Goal: Information Seeking & Learning: Understand process/instructions

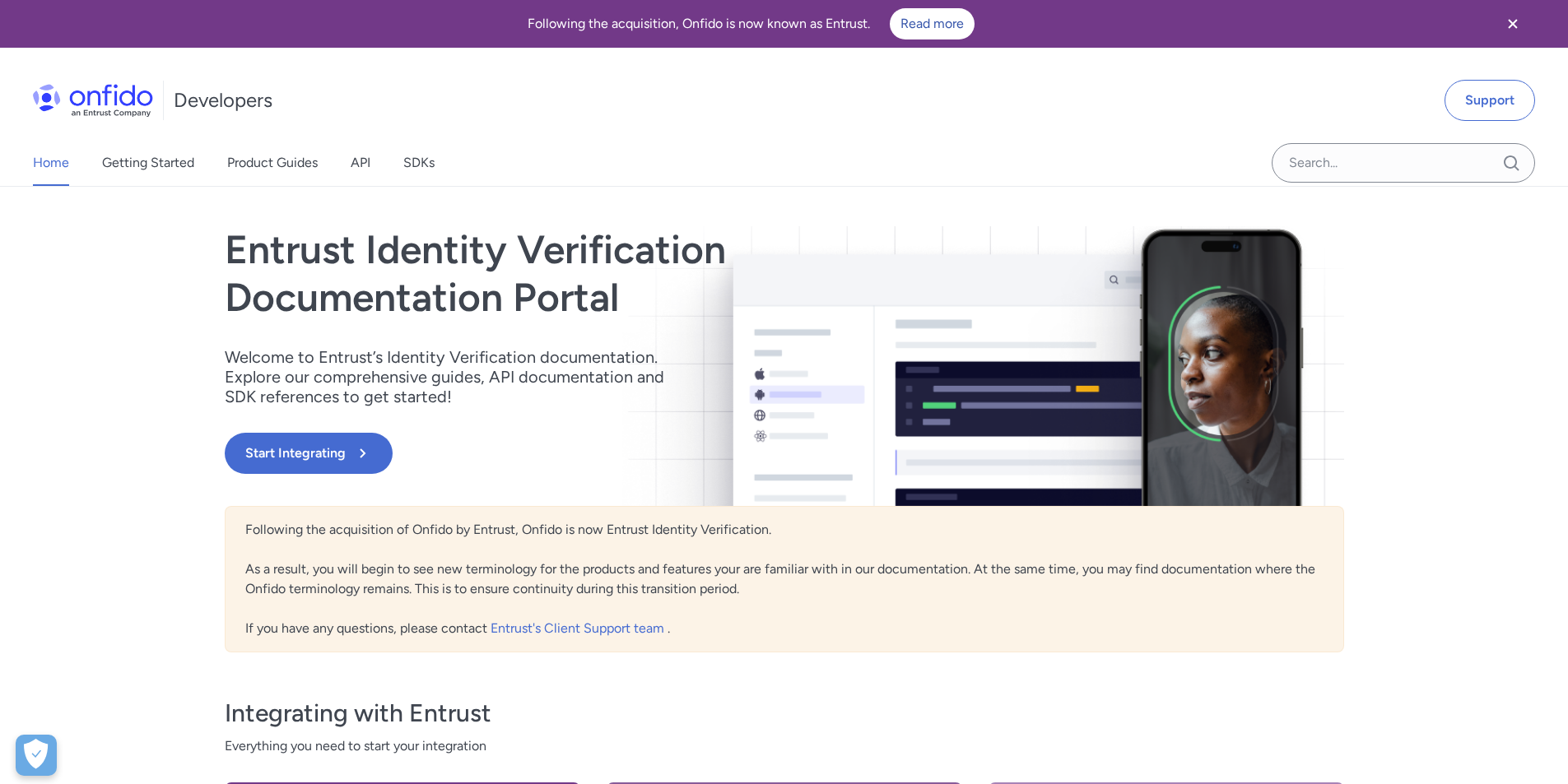
click at [372, 158] on div "Home Getting Started Product Guides API SDKs" at bounding box center [250, 163] width 501 height 46
click at [356, 160] on link "API" at bounding box center [360, 163] width 20 height 46
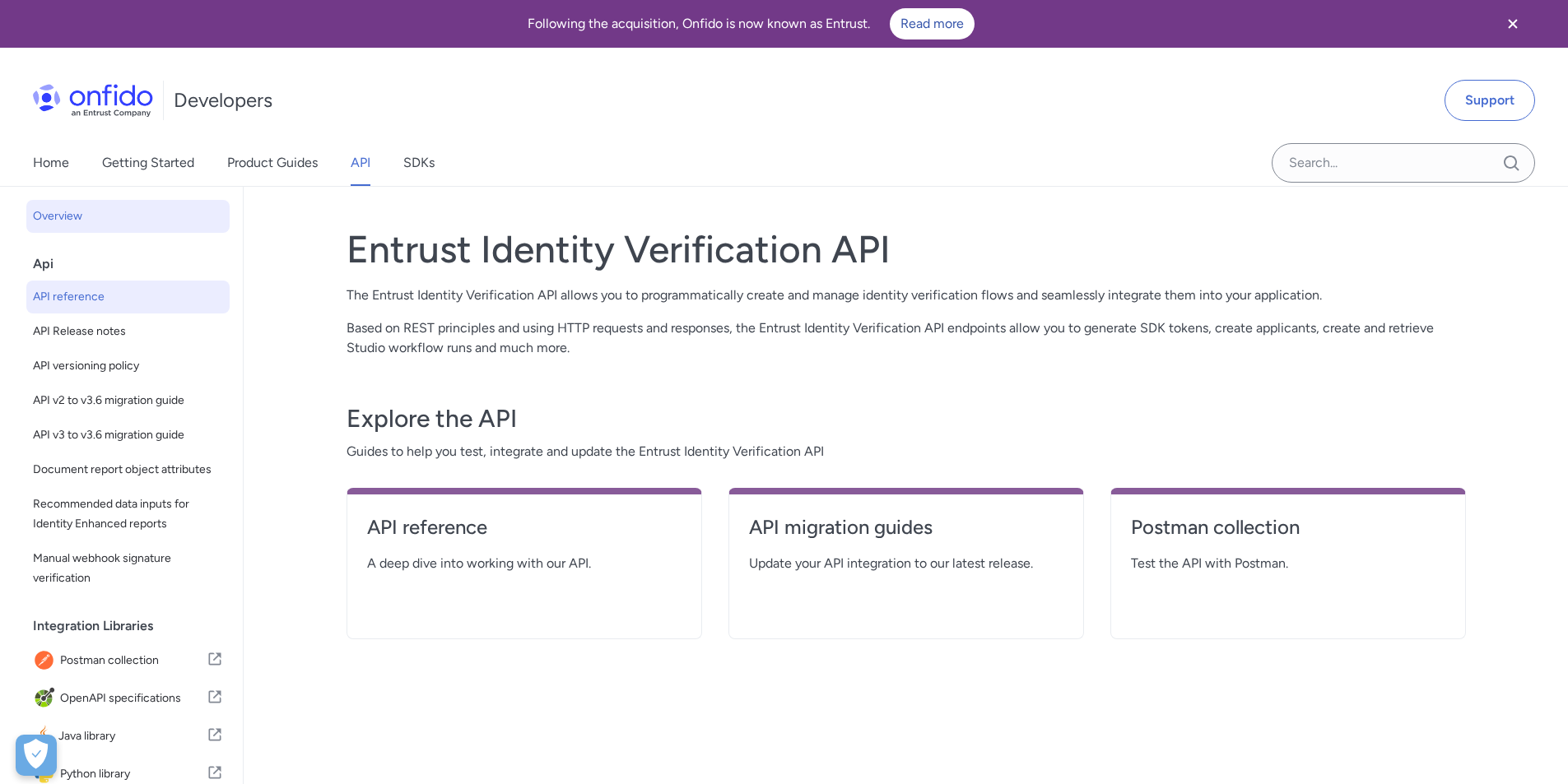
click at [87, 296] on span "API reference" at bounding box center [129, 297] width 190 height 20
select select "http"
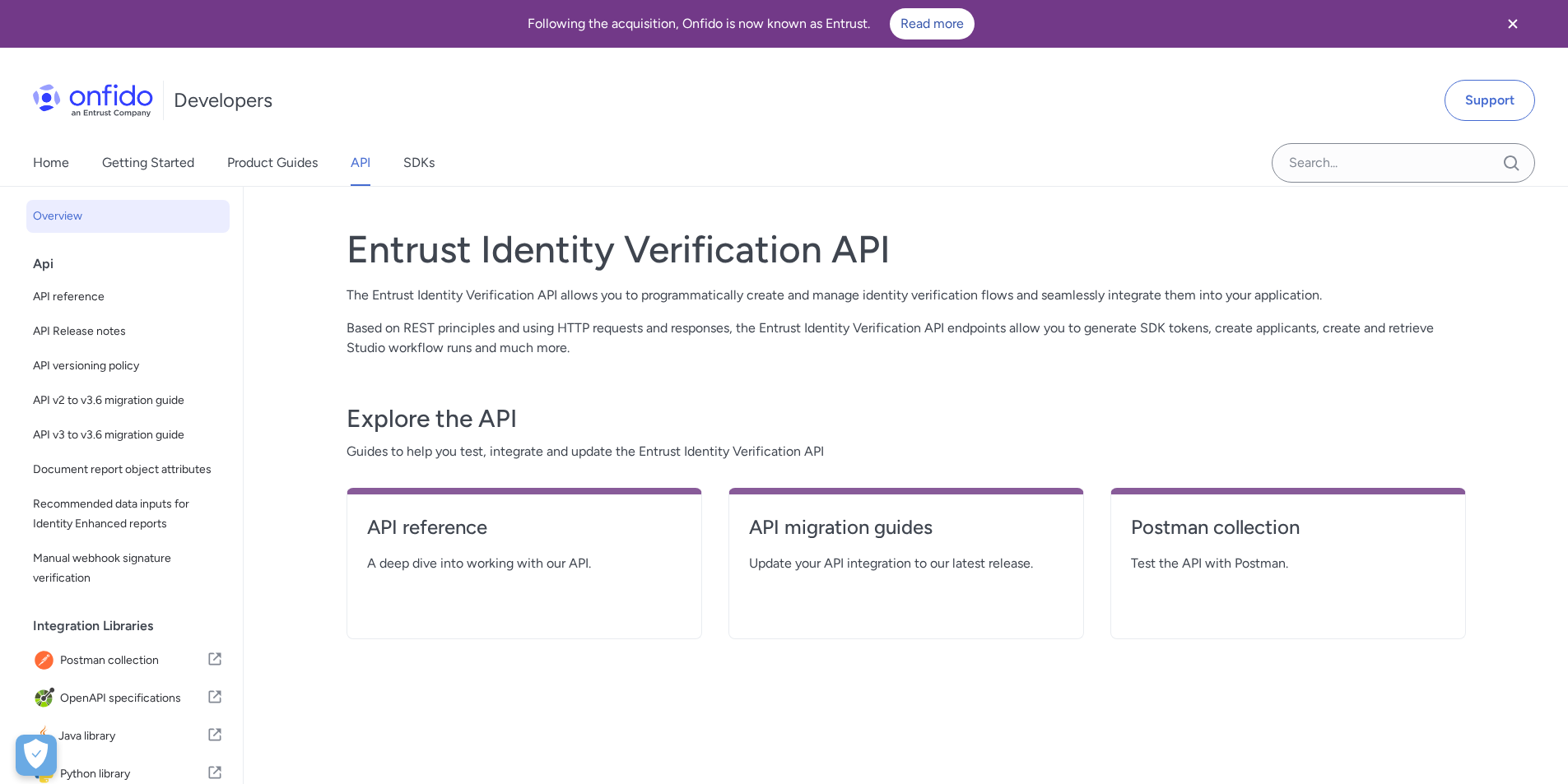
select select "http"
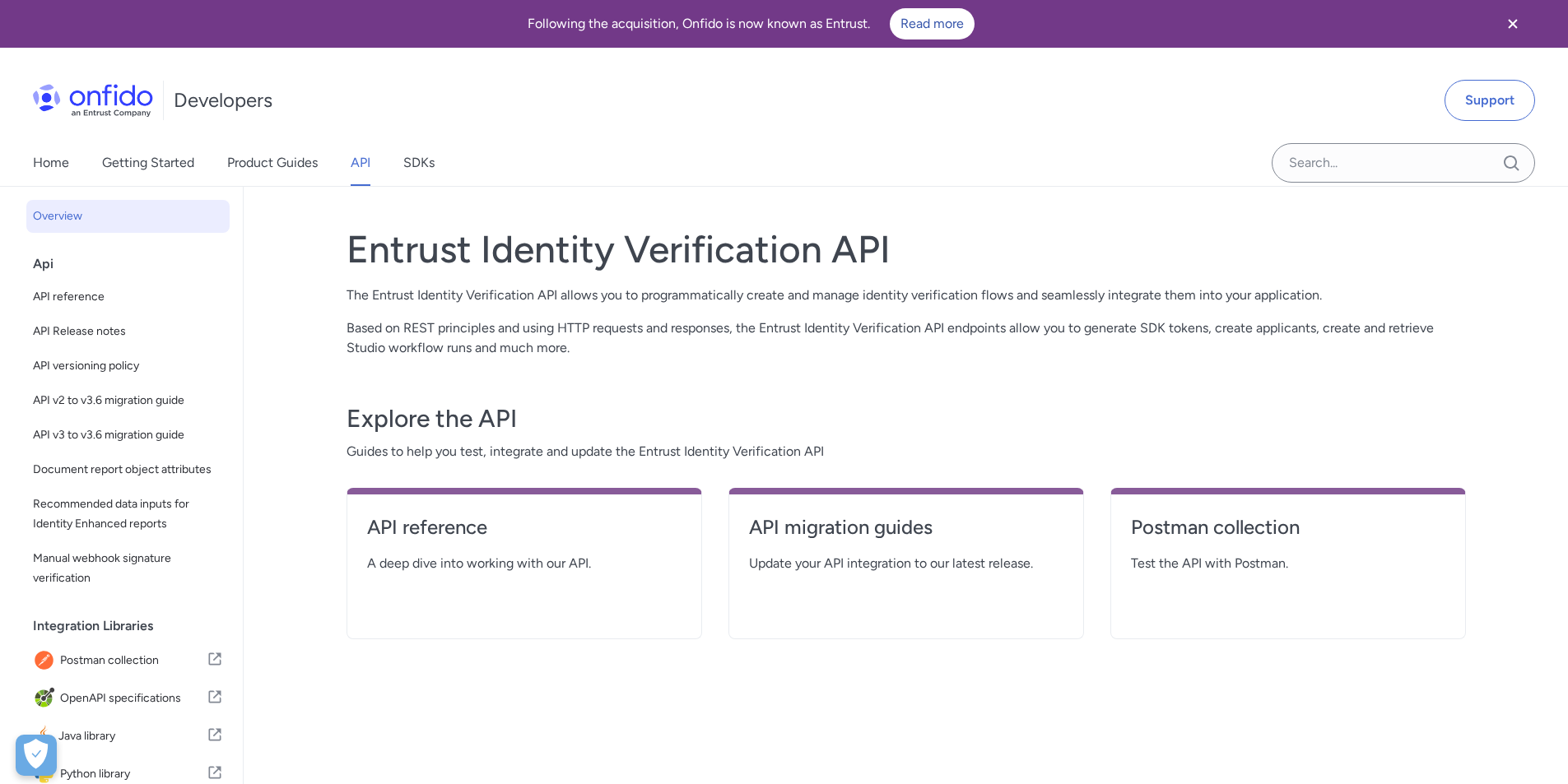
select select "http"
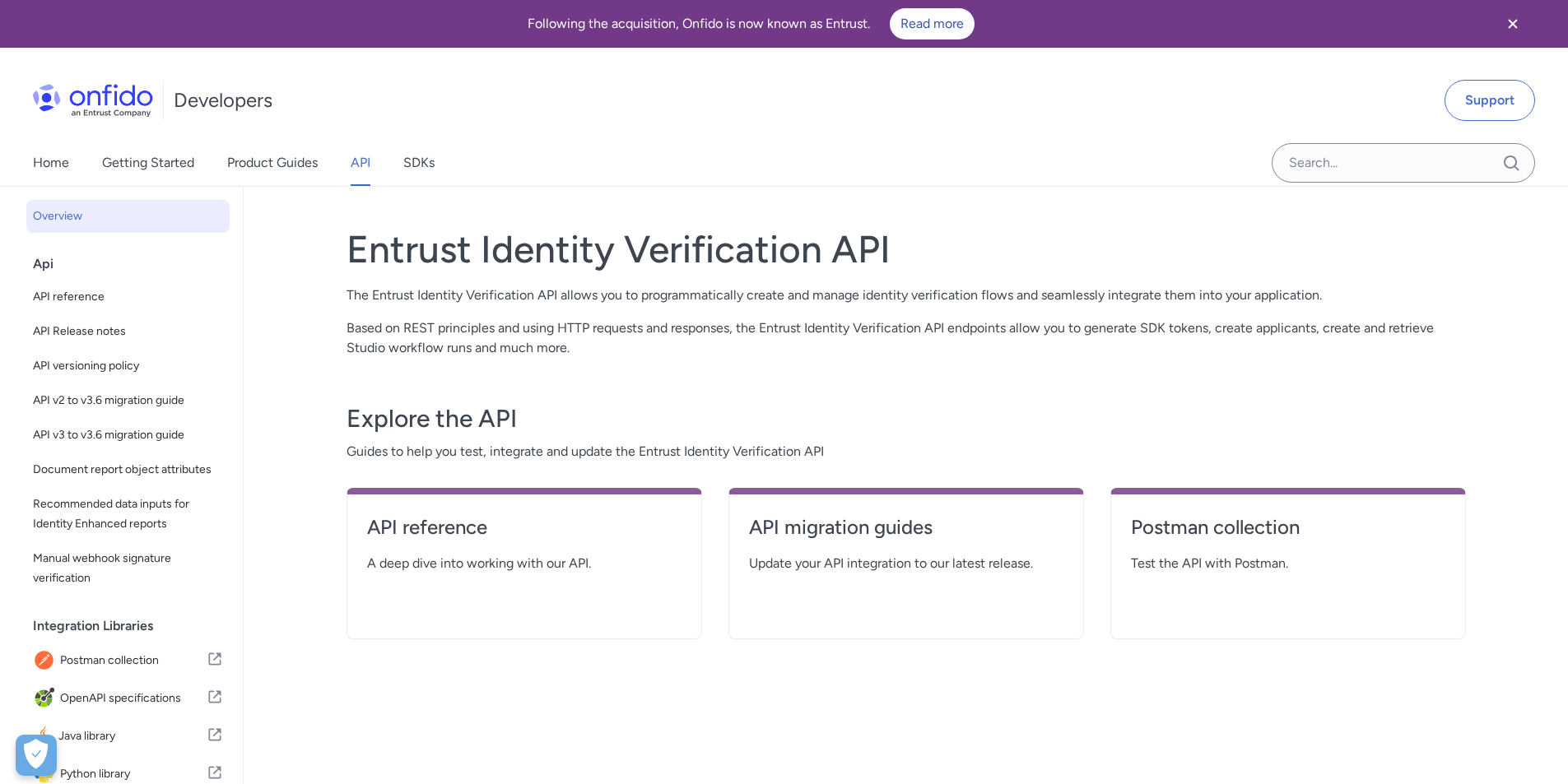
select select "http"
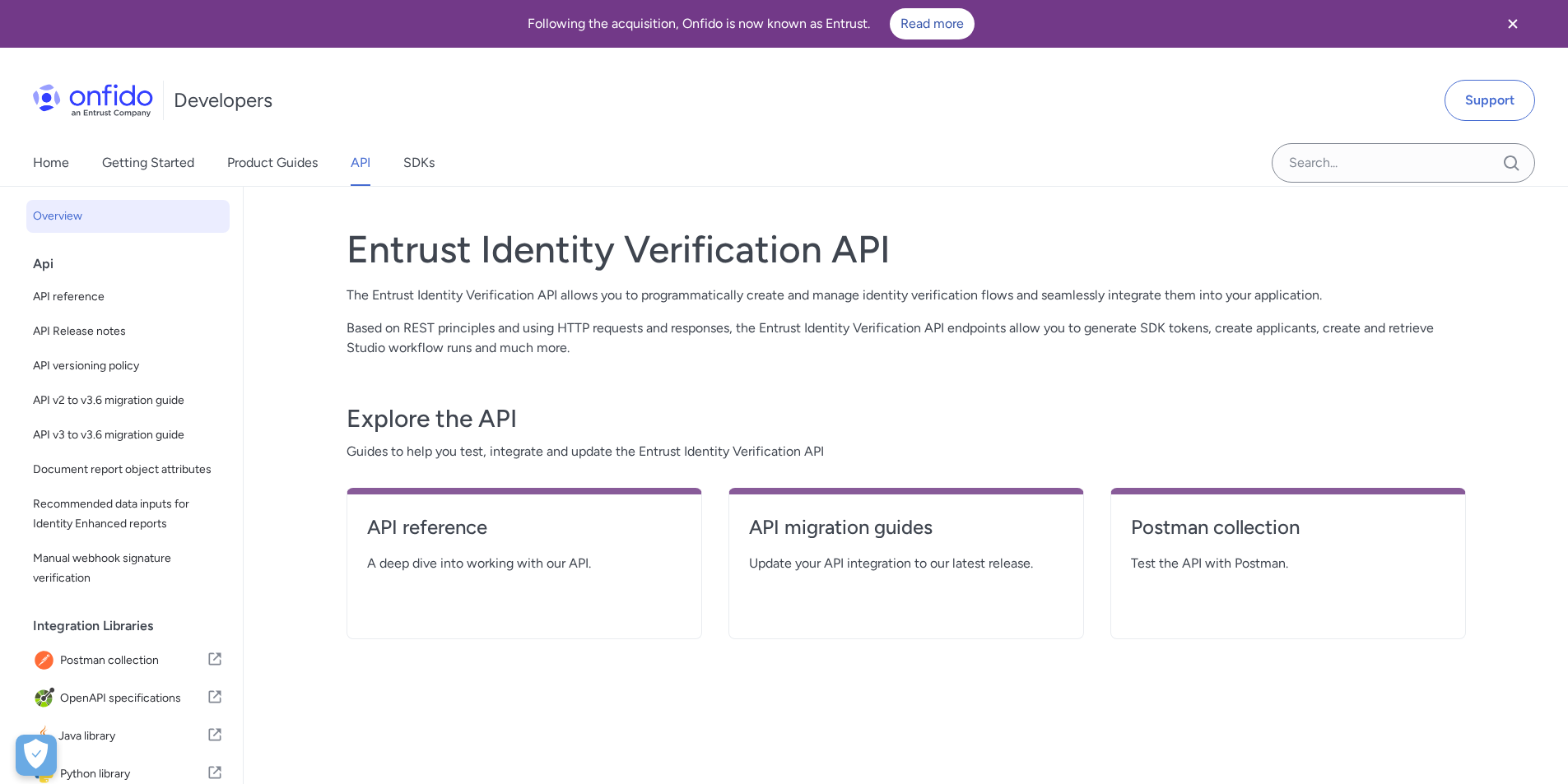
select select "http"
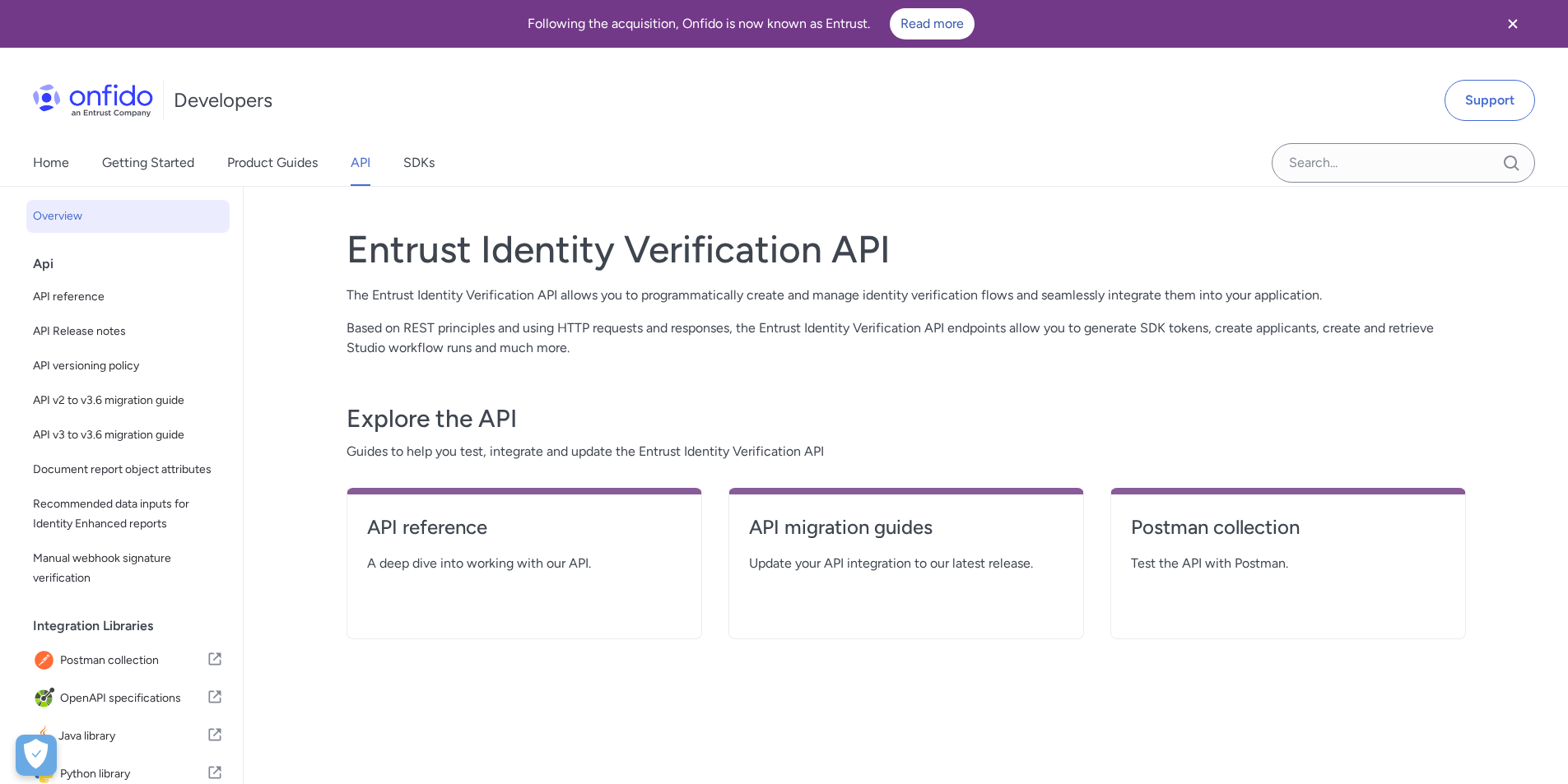
select select "http"
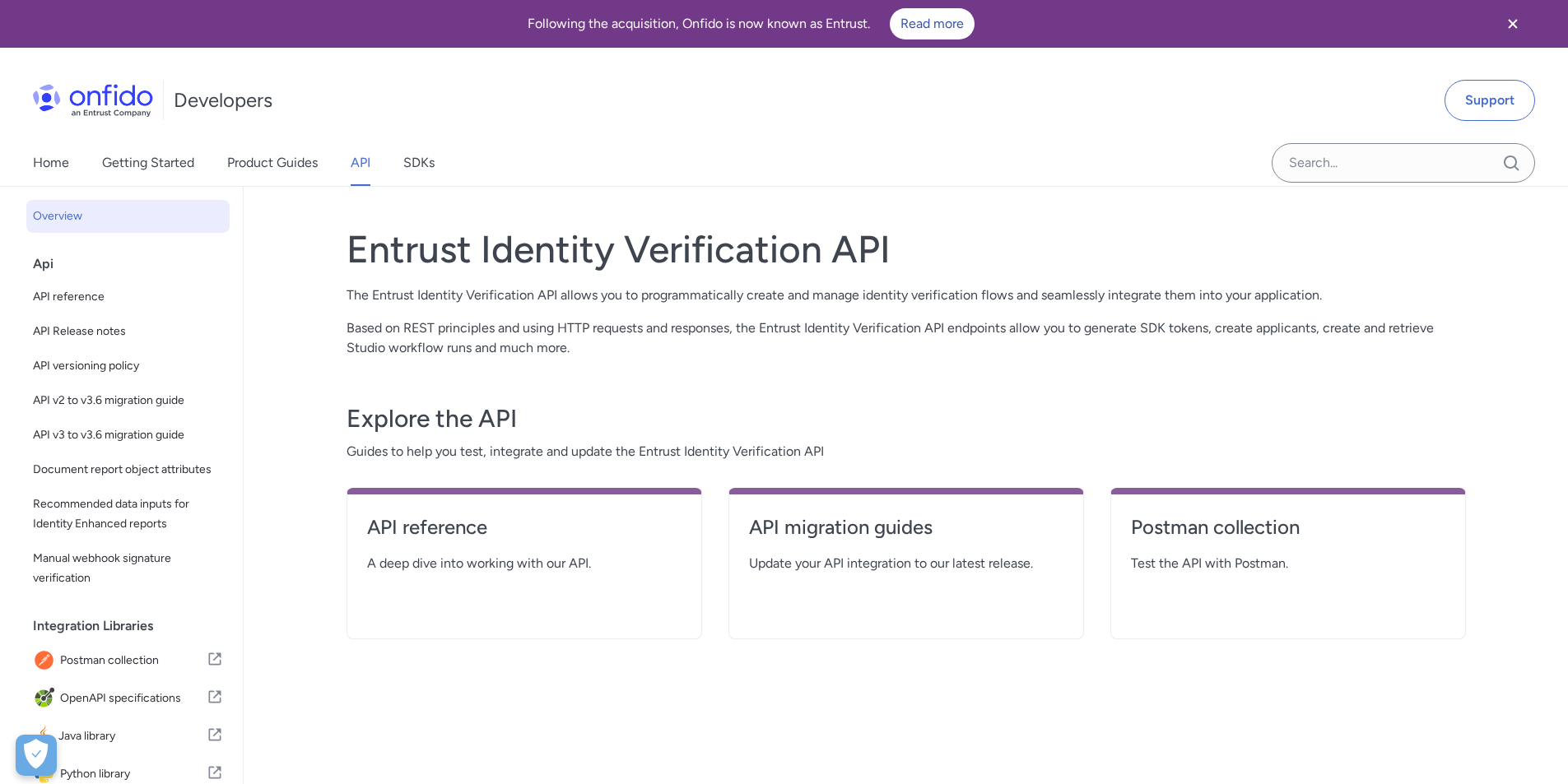
select select "http"
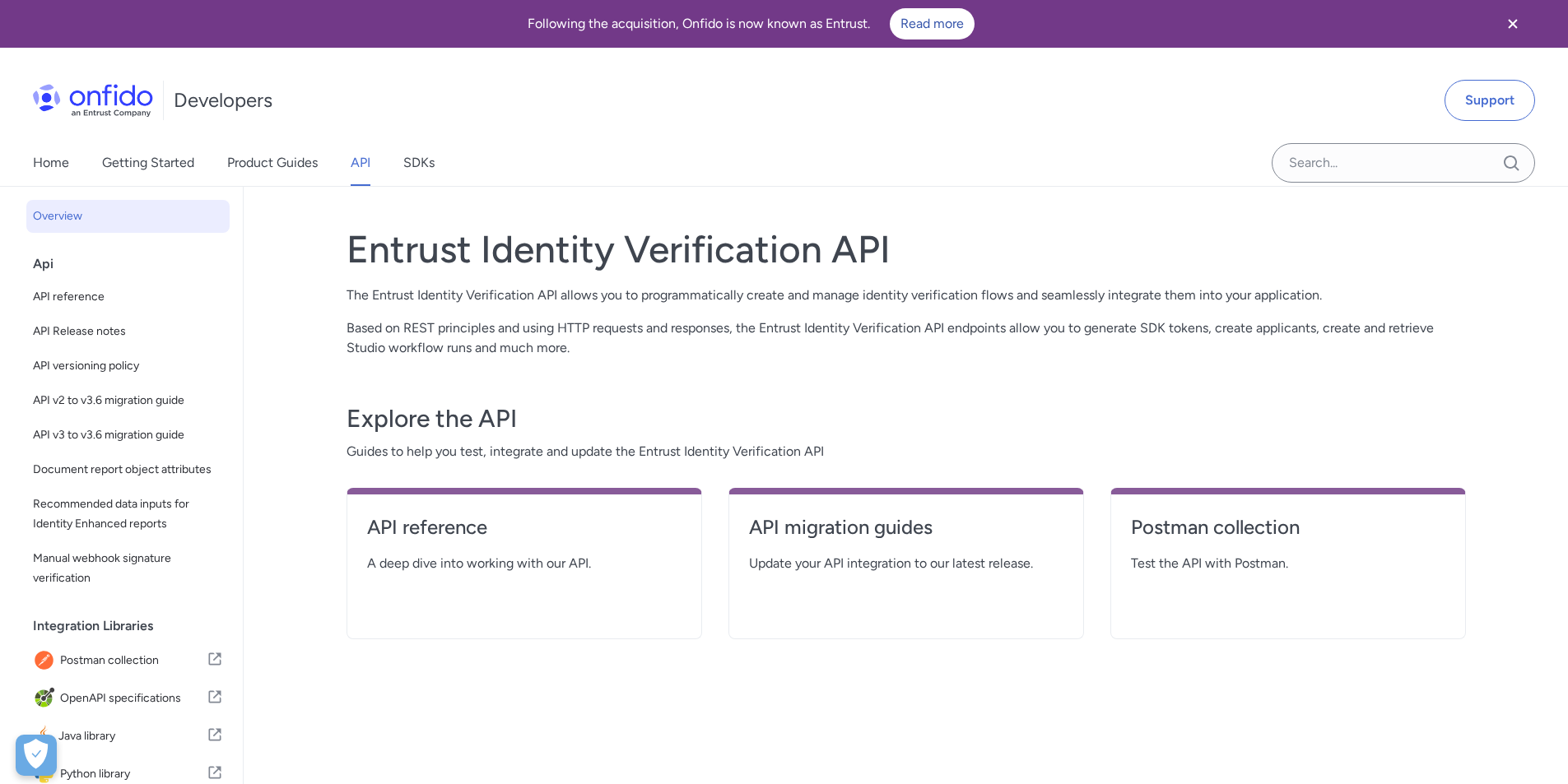
select select "http"
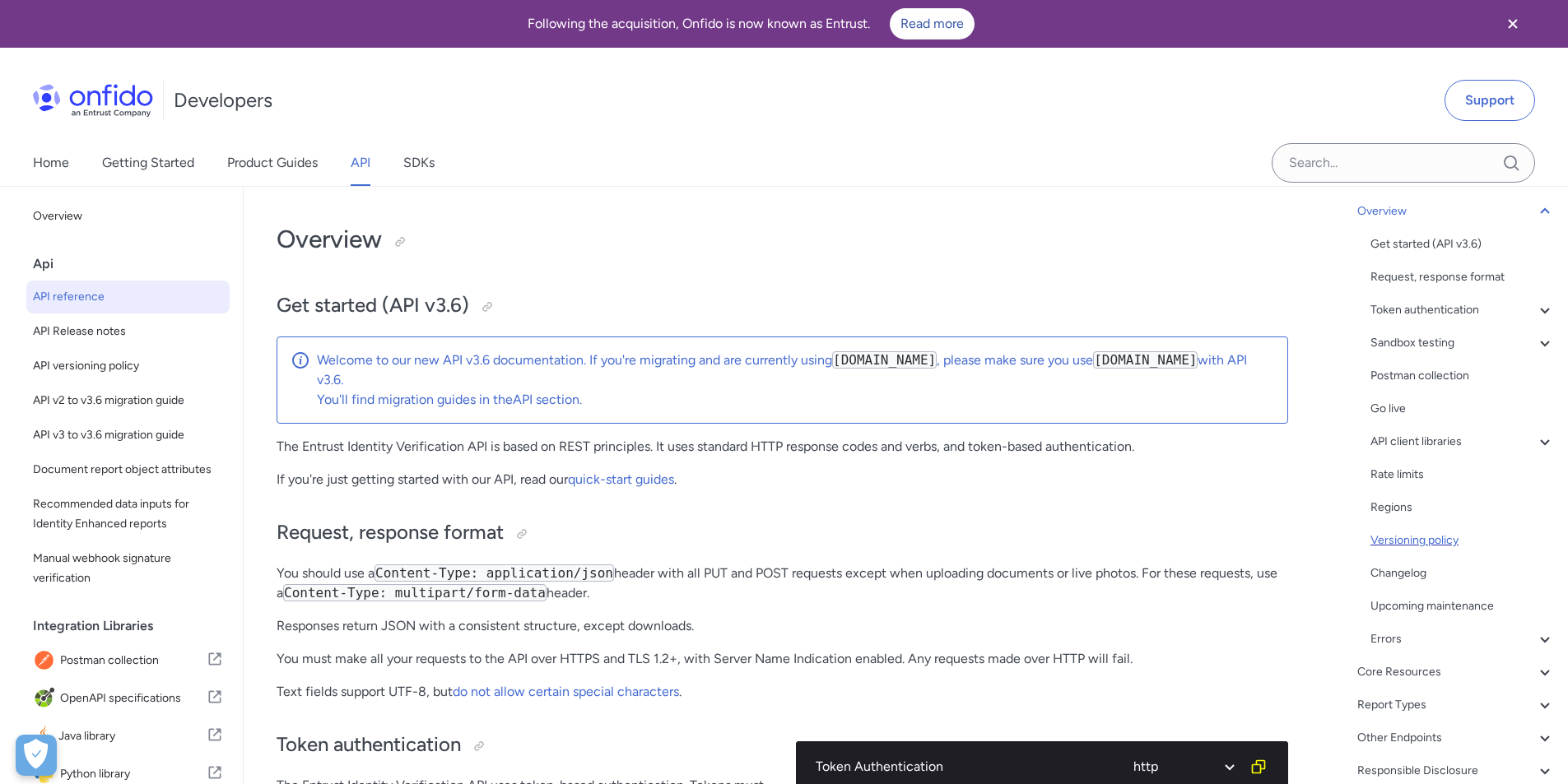
scroll to position [125, 0]
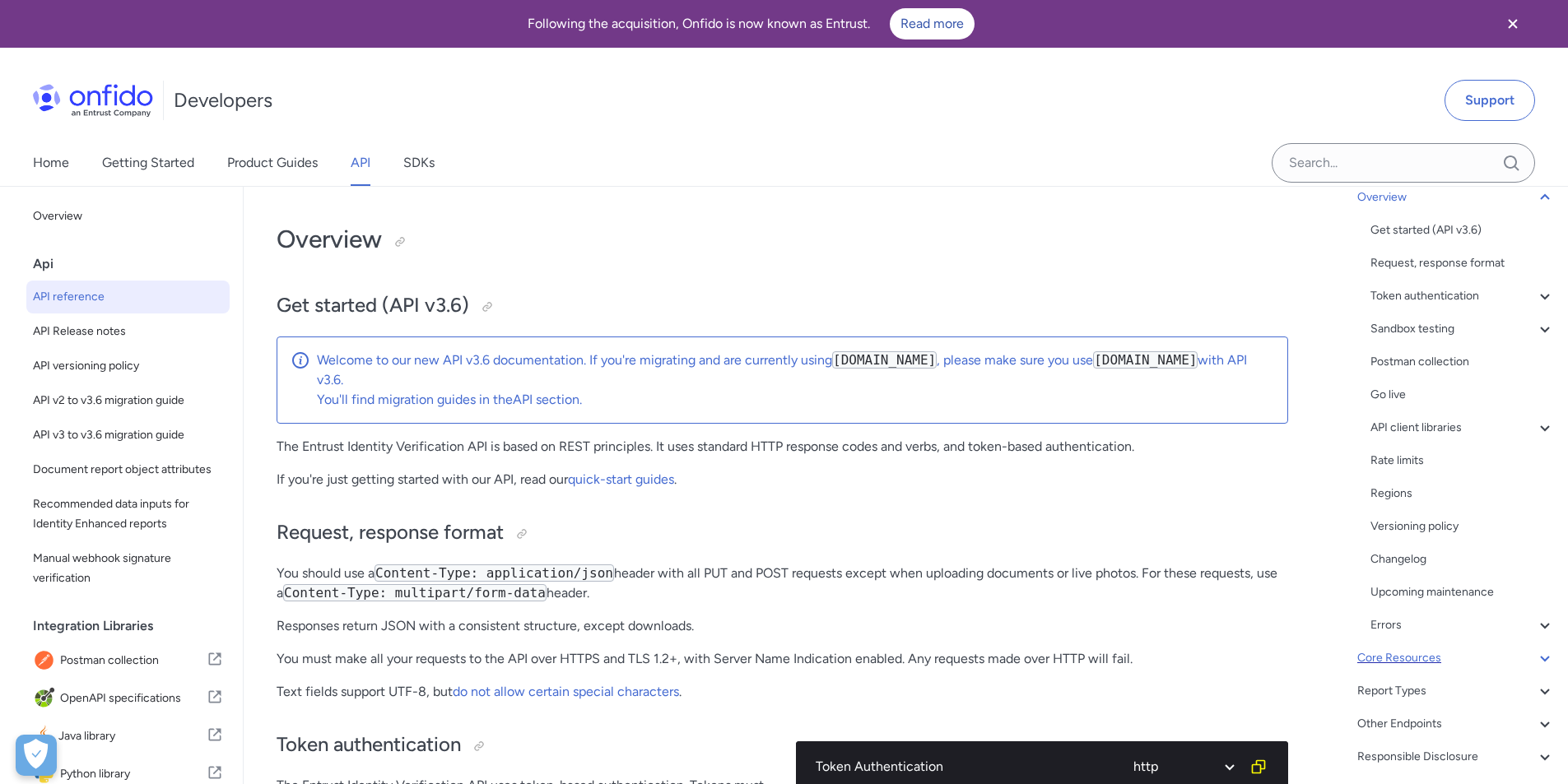
click at [1500, 657] on div "Core Resources" at bounding box center [1456, 657] width 197 height 20
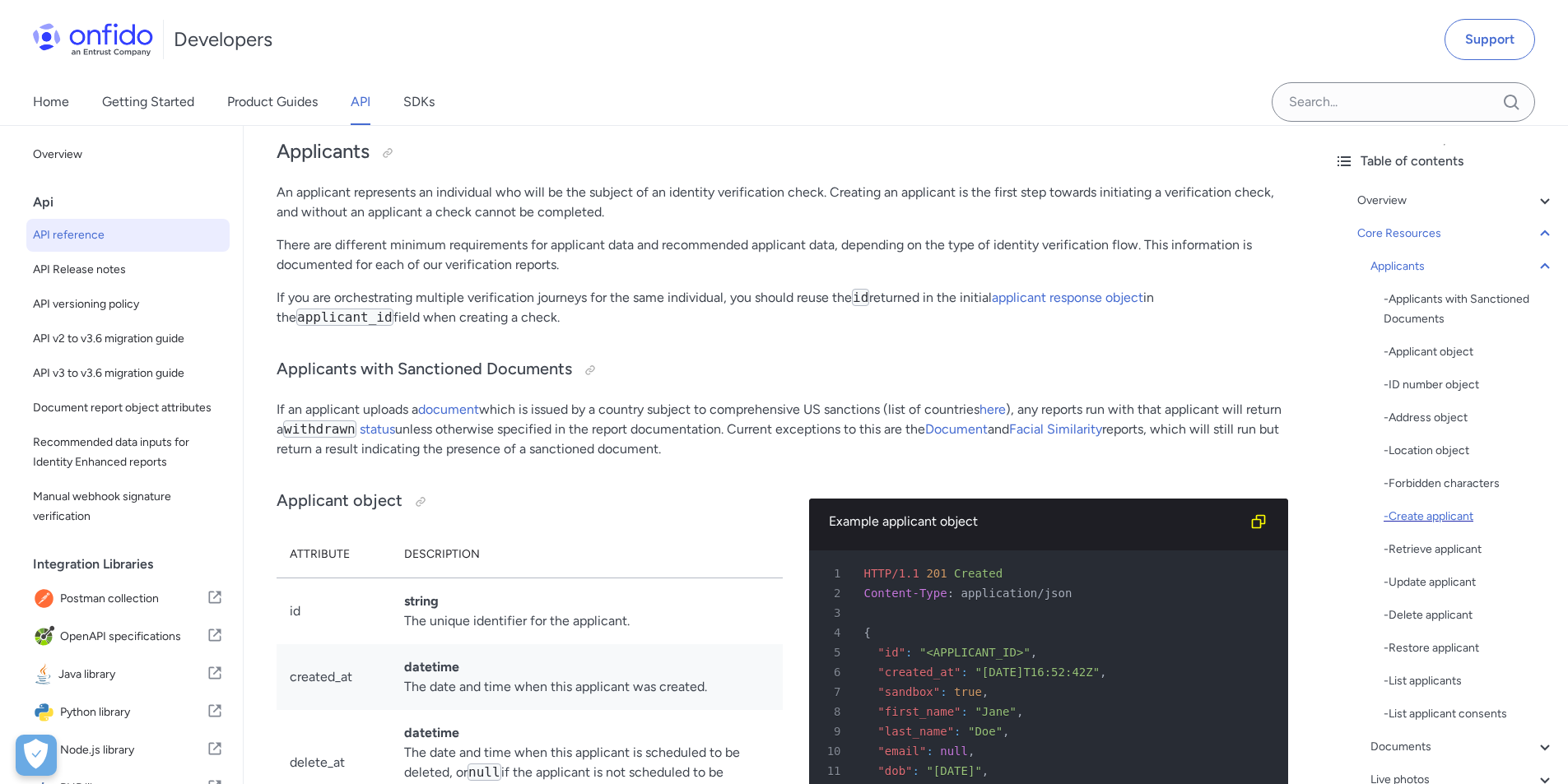
scroll to position [42, 0]
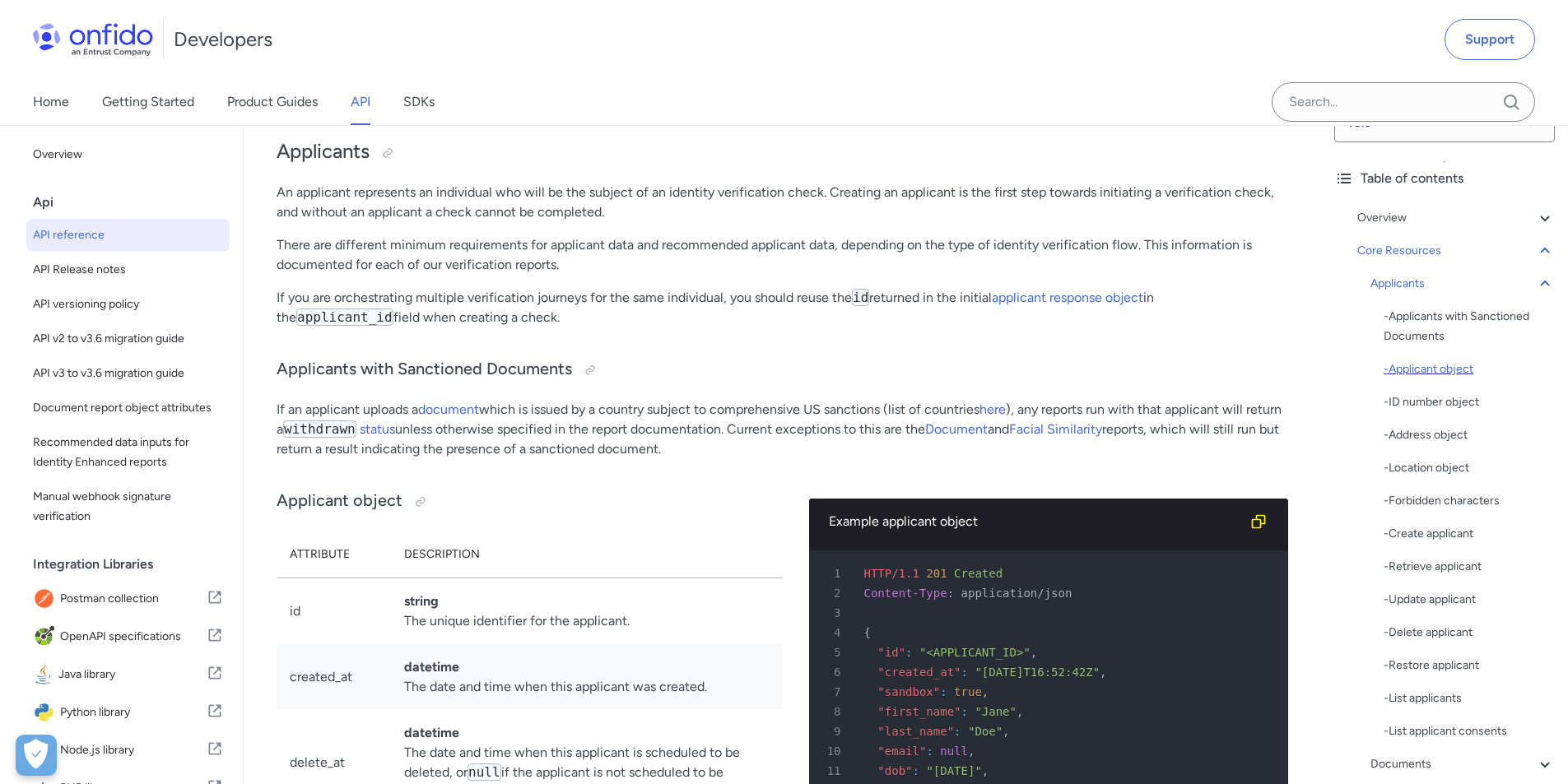
click at [1441, 370] on div "- Applicant object" at bounding box center [1469, 369] width 171 height 20
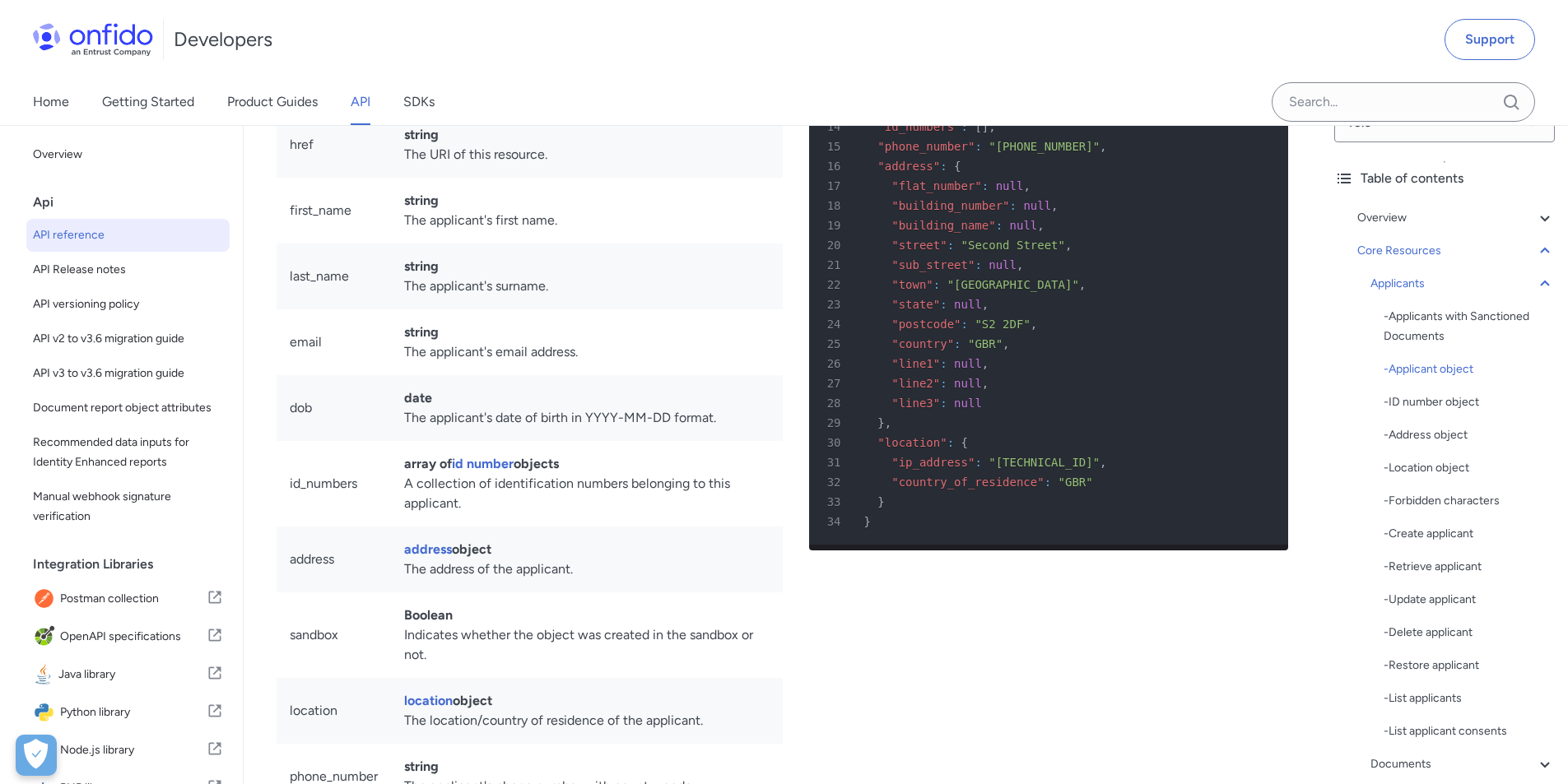
scroll to position [17041, 0]
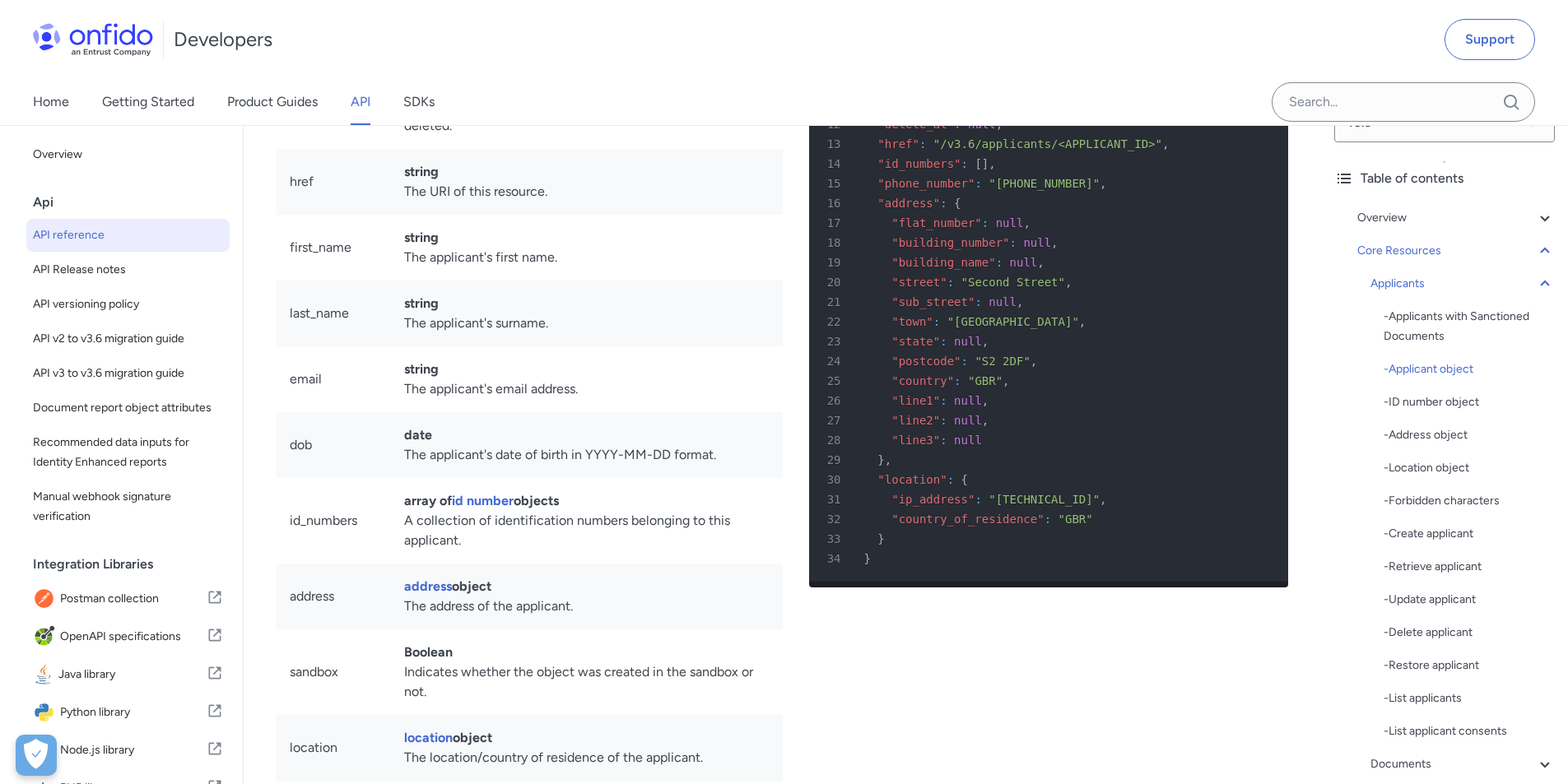
click at [904, 348] on span ""state"" at bounding box center [915, 342] width 49 height 13
copy span "state"
click at [1422, 525] on div "- Applicants with Sanctioned Documents - Applicant object - ID number object - …" at bounding box center [1469, 523] width 171 height 434
click at [1423, 535] on div "- Create applicant" at bounding box center [1469, 534] width 171 height 20
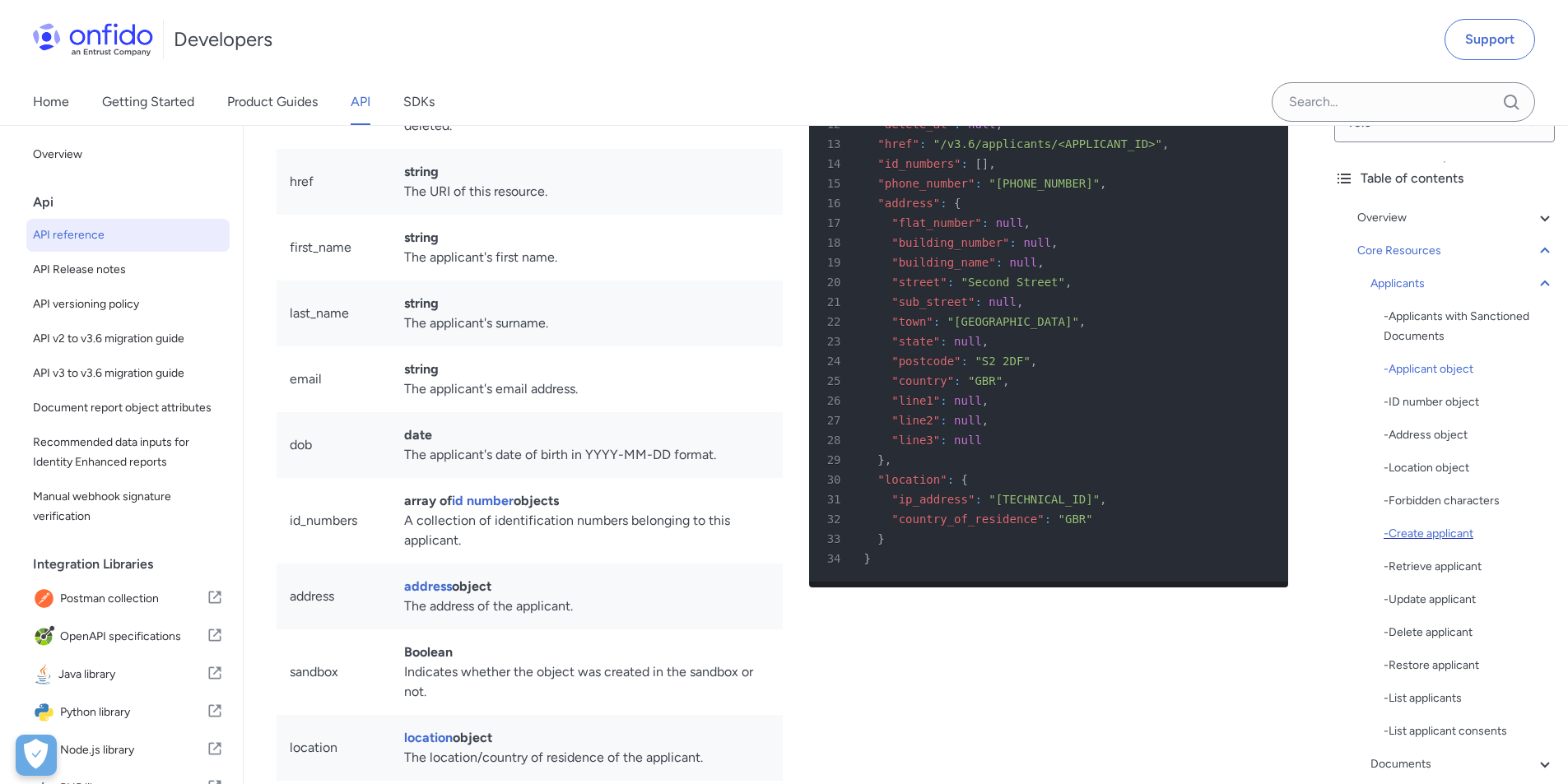
scroll to position [20229, 0]
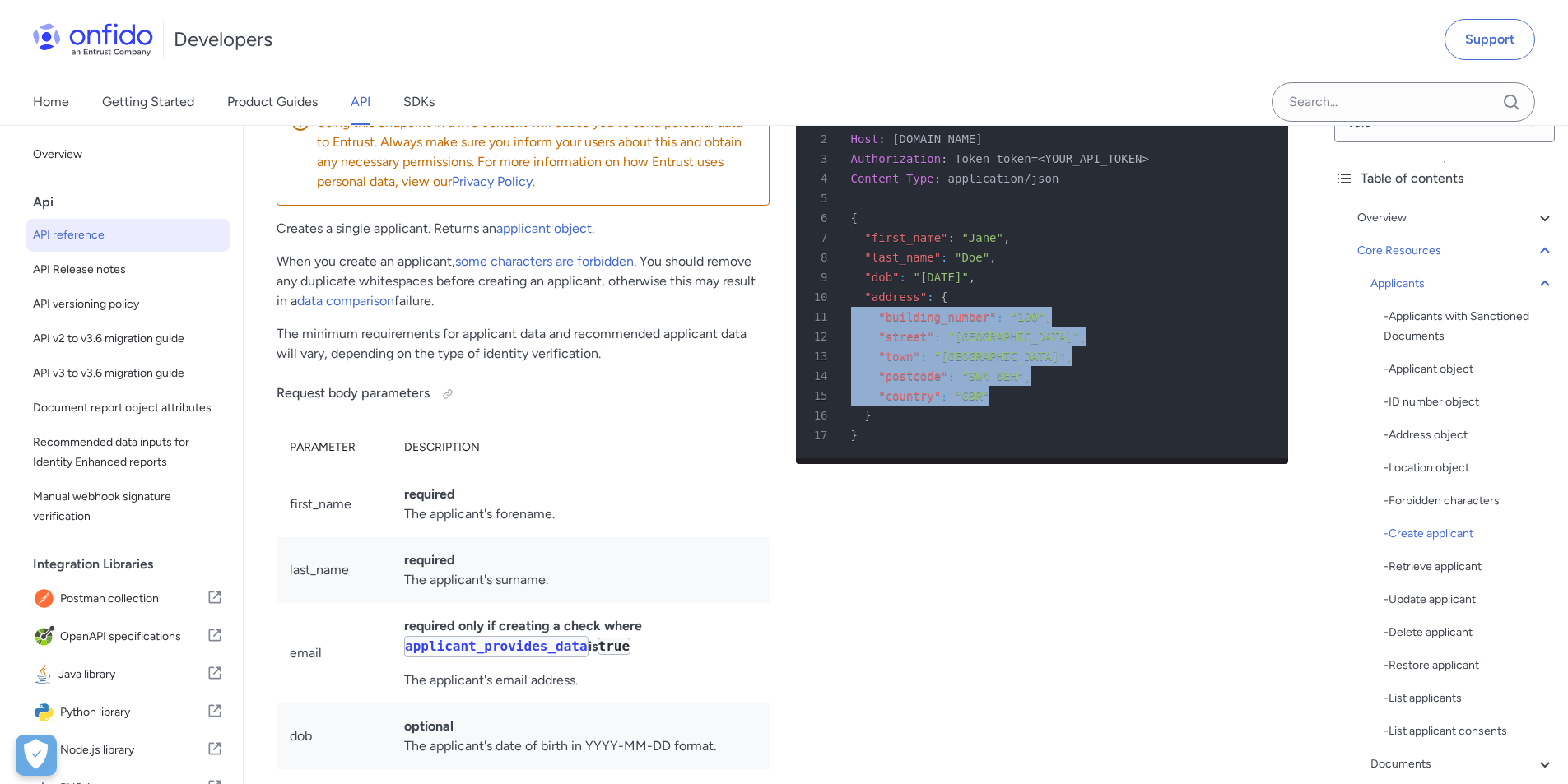
drag, startPoint x: 982, startPoint y: 542, endPoint x: 844, endPoint y: 465, distance: 158.0
click at [844, 459] on pre "1 POST /v3.6/applicants/ HTTP/1.1 2 Host : api.eu.onfido.com 3 Authorization : …" at bounding box center [1042, 277] width 493 height 362
copy pre ""building_number" : "100" , 12 "street" : "Main Street" , 13 "town" : "London" …"
click at [1536, 281] on icon at bounding box center [1544, 284] width 20 height 20
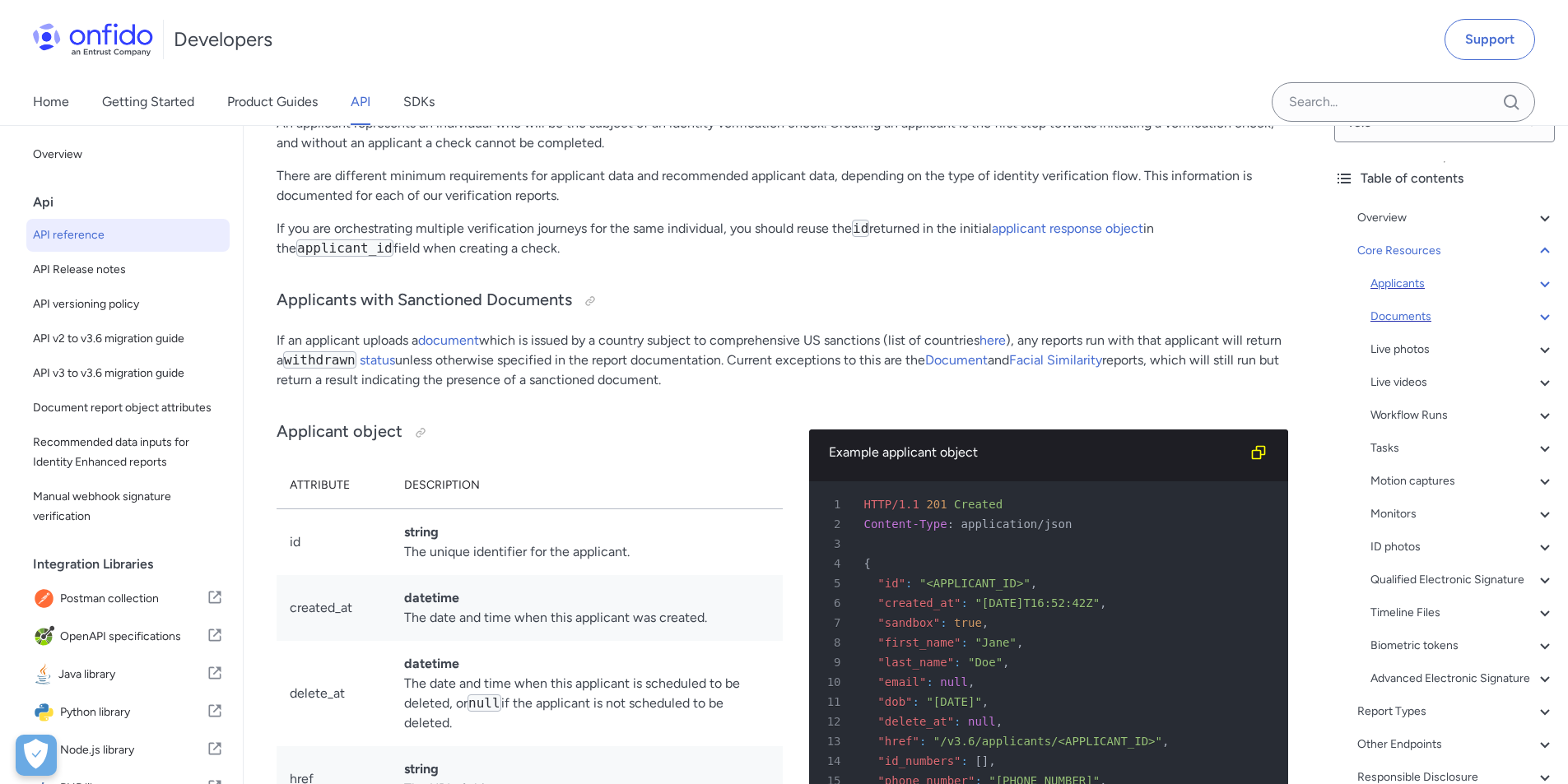
click at [1453, 318] on div "Documents" at bounding box center [1462, 316] width 185 height 20
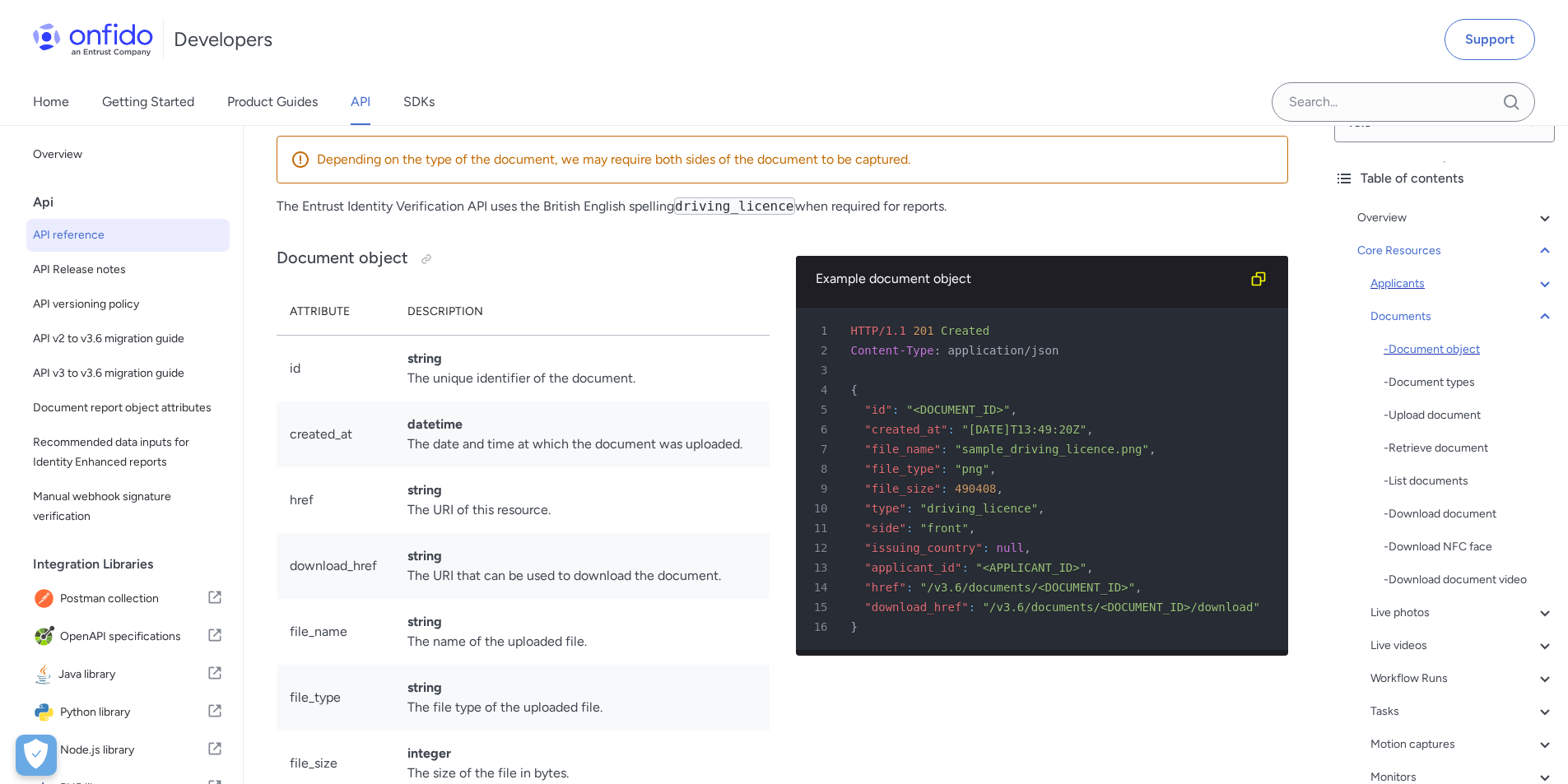
click at [1424, 349] on div "- Document object" at bounding box center [1469, 349] width 171 height 20
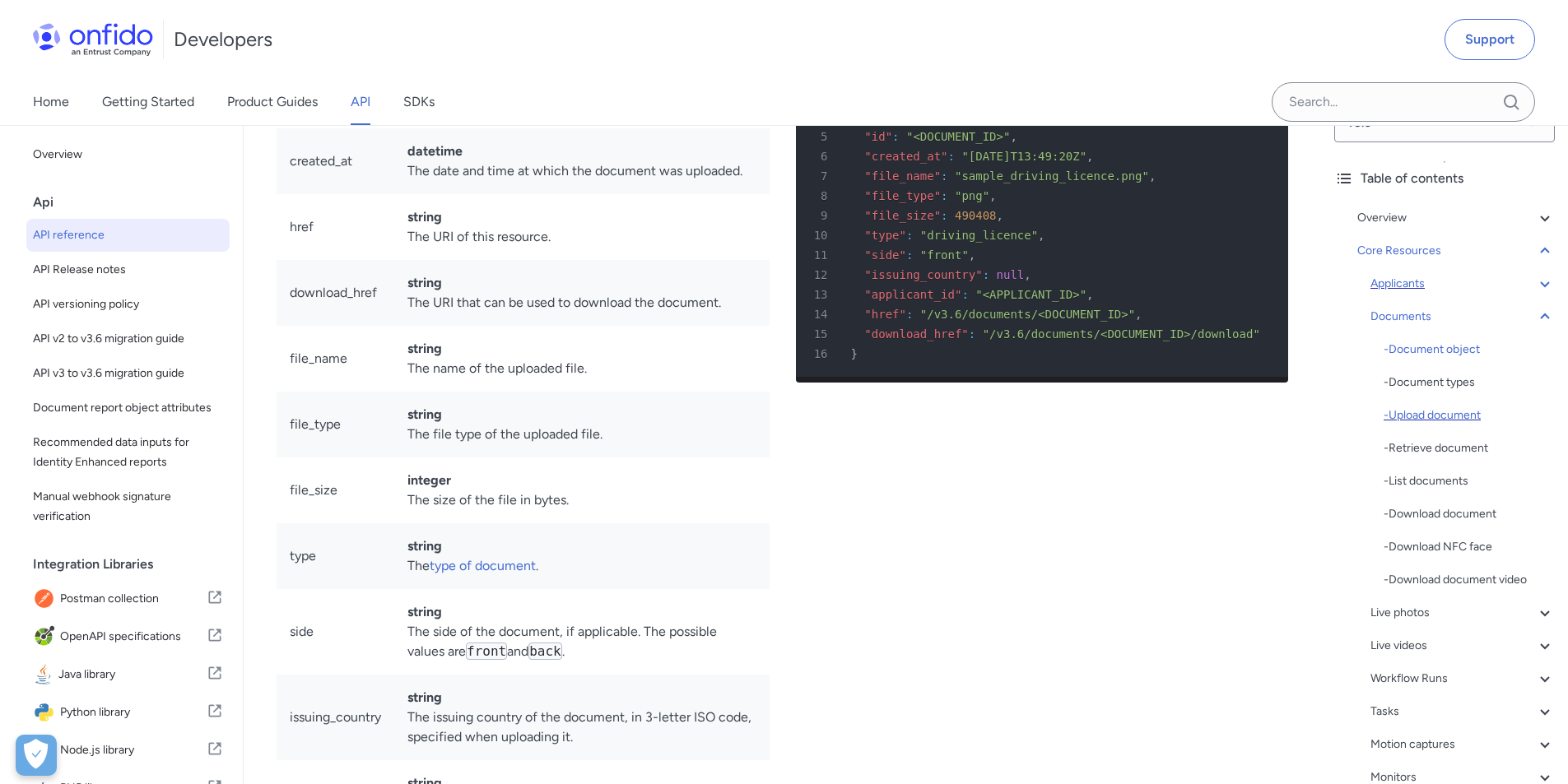
click at [1440, 416] on div "- Upload document" at bounding box center [1469, 415] width 171 height 20
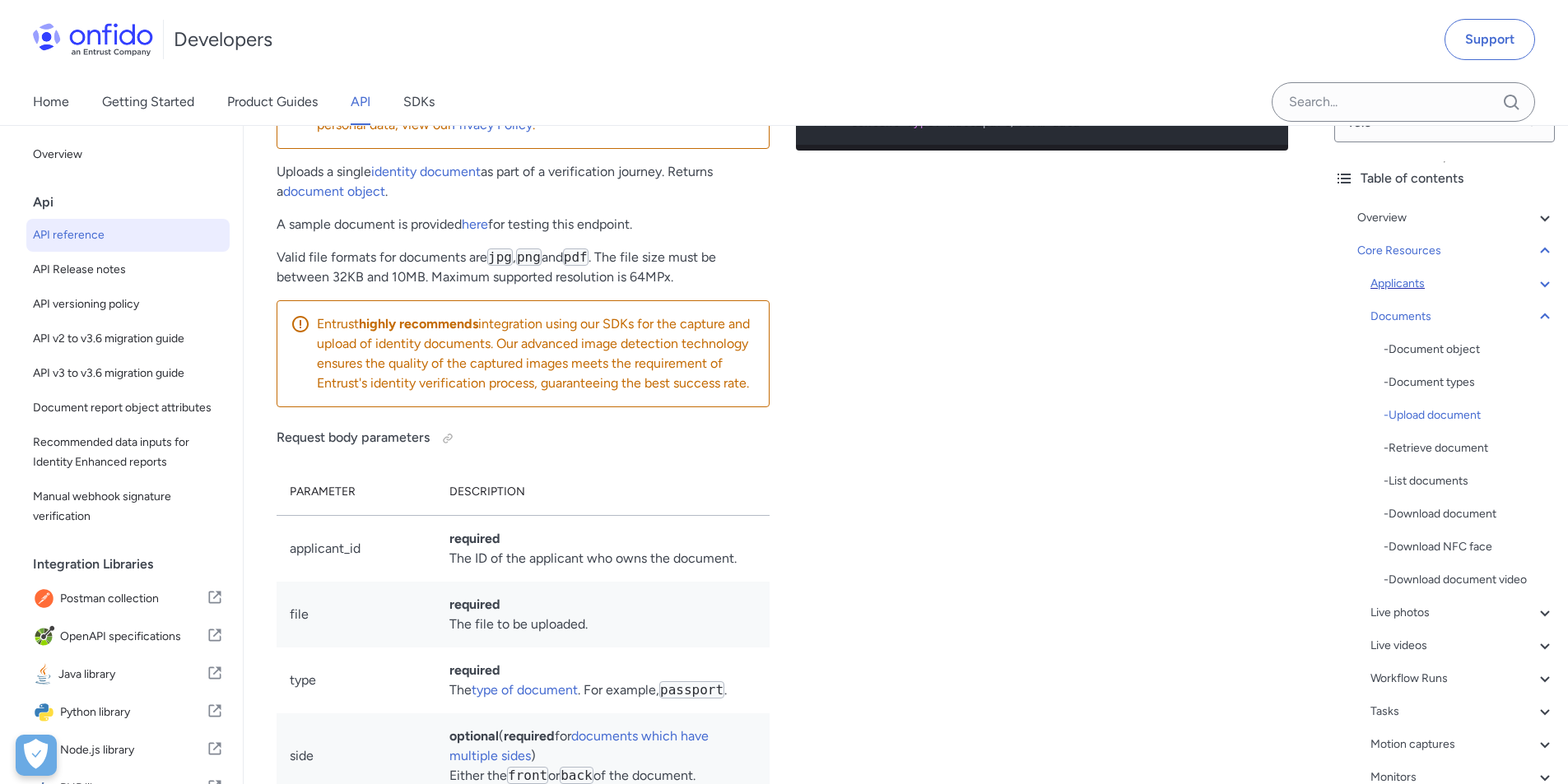
click at [1202, 28] on select "ruby python php javascript java http bash" at bounding box center [1182, 9] width 124 height 38
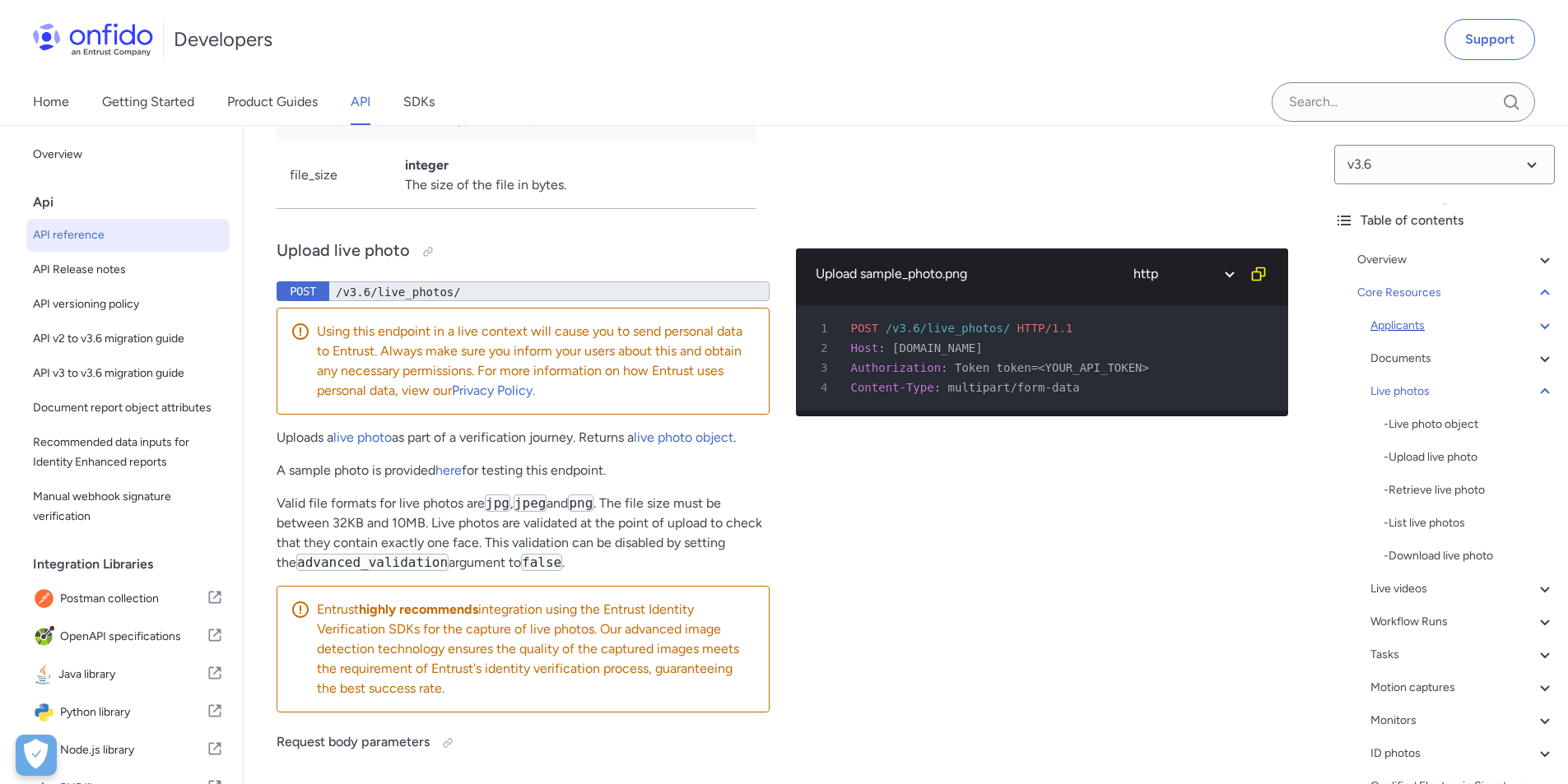
scroll to position [31533, 0]
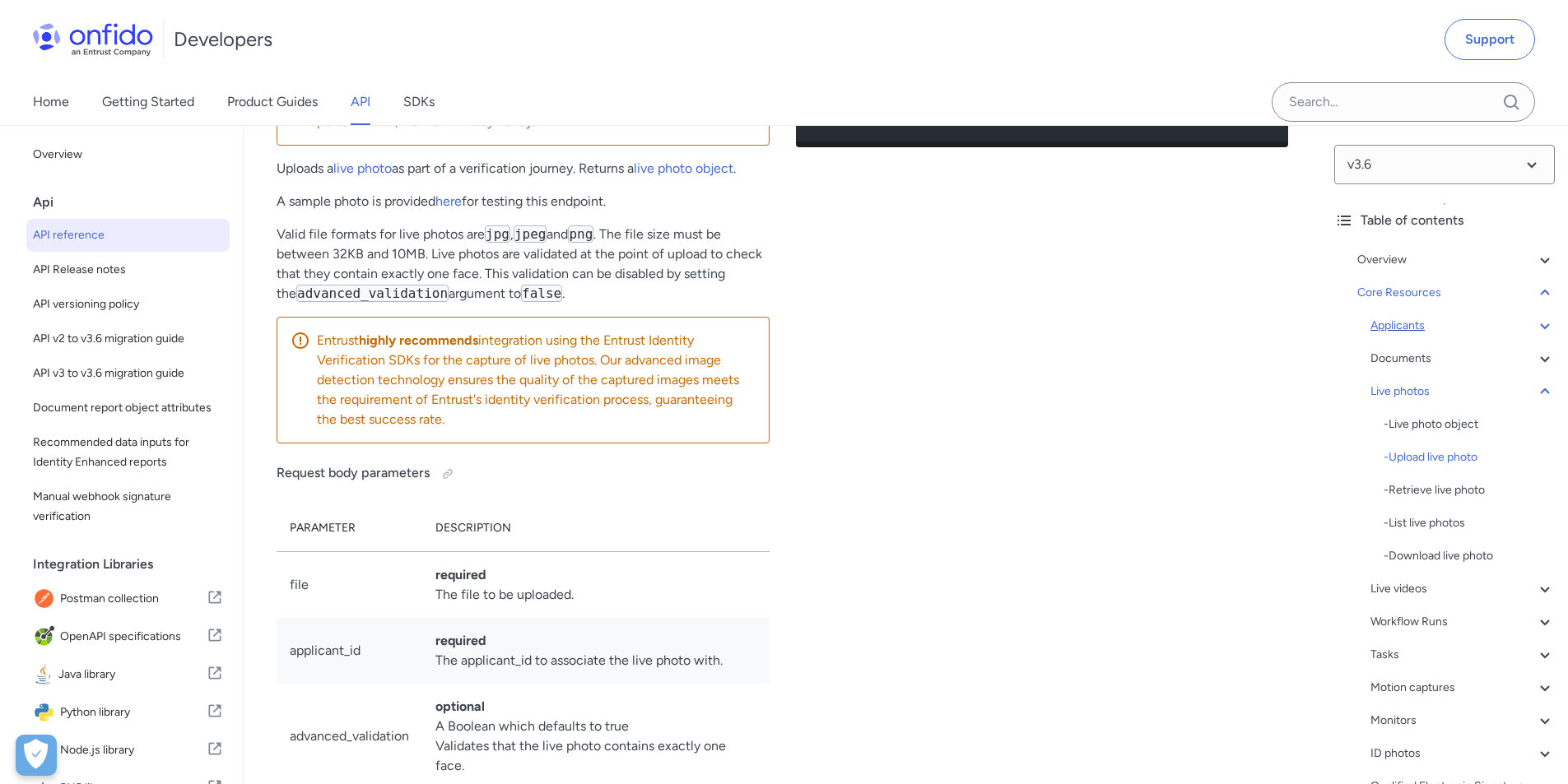
click at [989, 535] on div "Upload sample_photo.png ruby python php javascript java http bash 1 POST /v3.6/…" at bounding box center [1042, 378] width 493 height 850
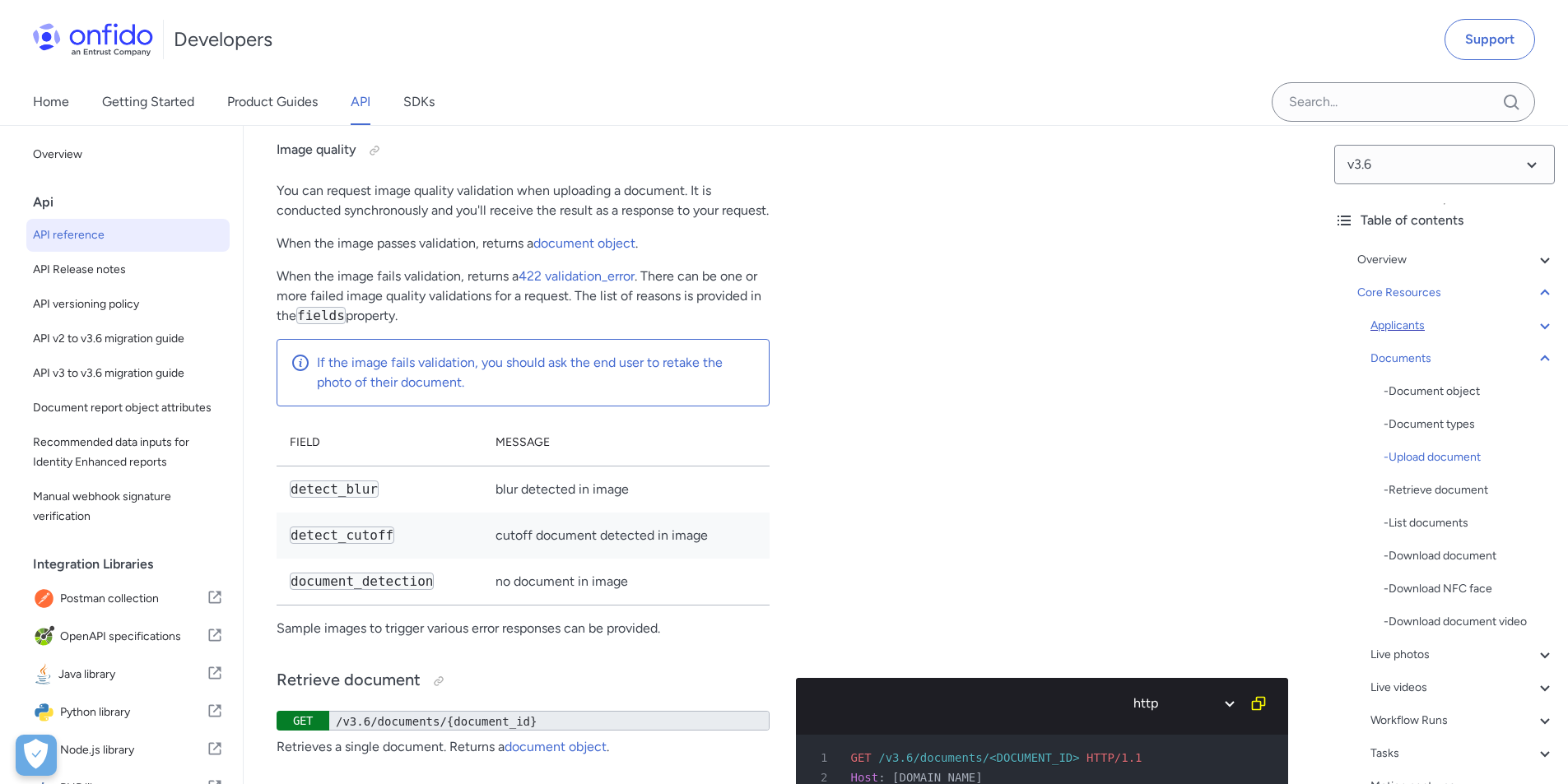
scroll to position [27376, 0]
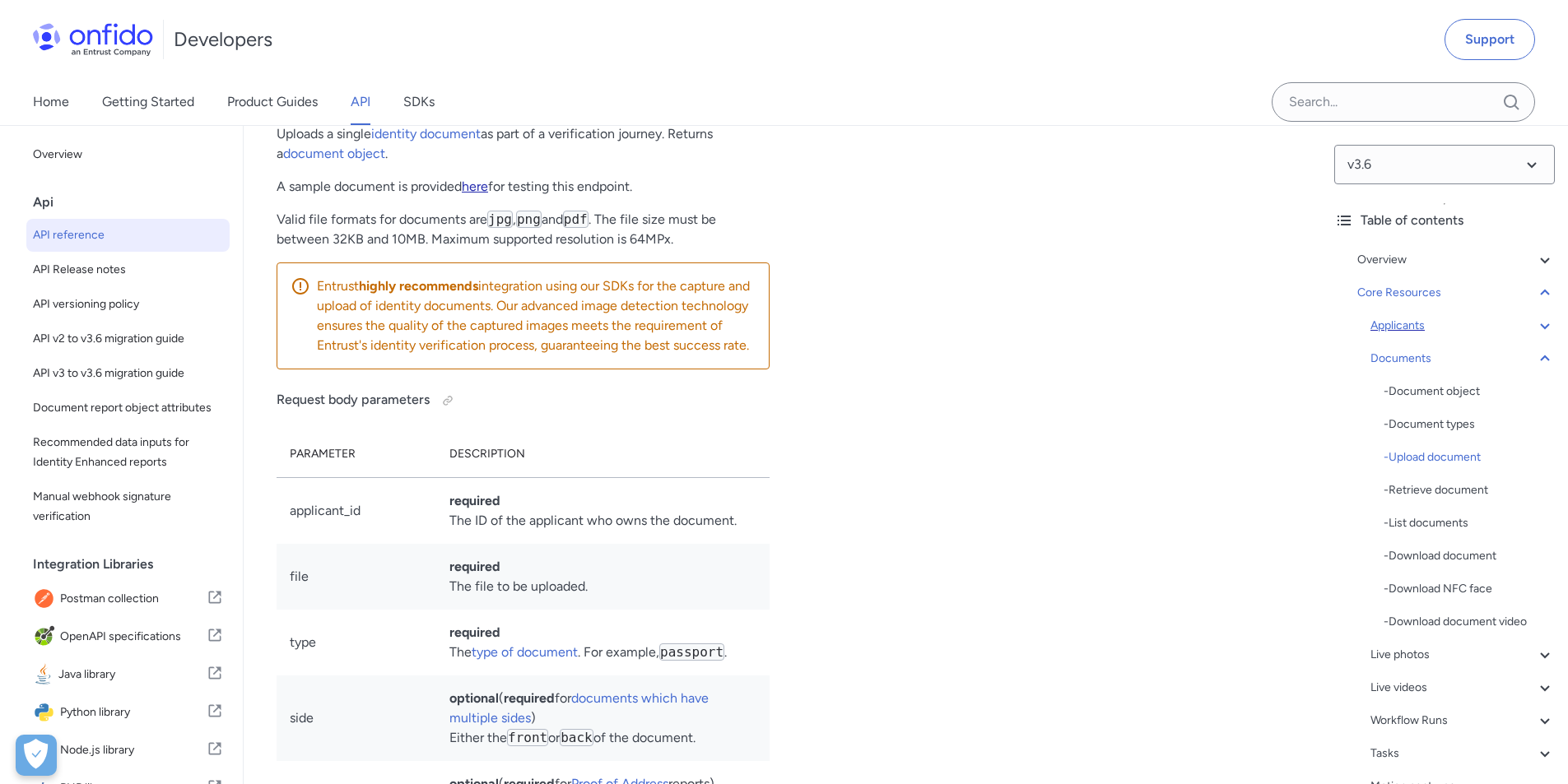
click at [488, 194] on link "here" at bounding box center [475, 186] width 27 height 15
click at [483, 194] on link "here" at bounding box center [475, 186] width 27 height 15
click at [1444, 457] on div "- Upload document" at bounding box center [1469, 457] width 171 height 20
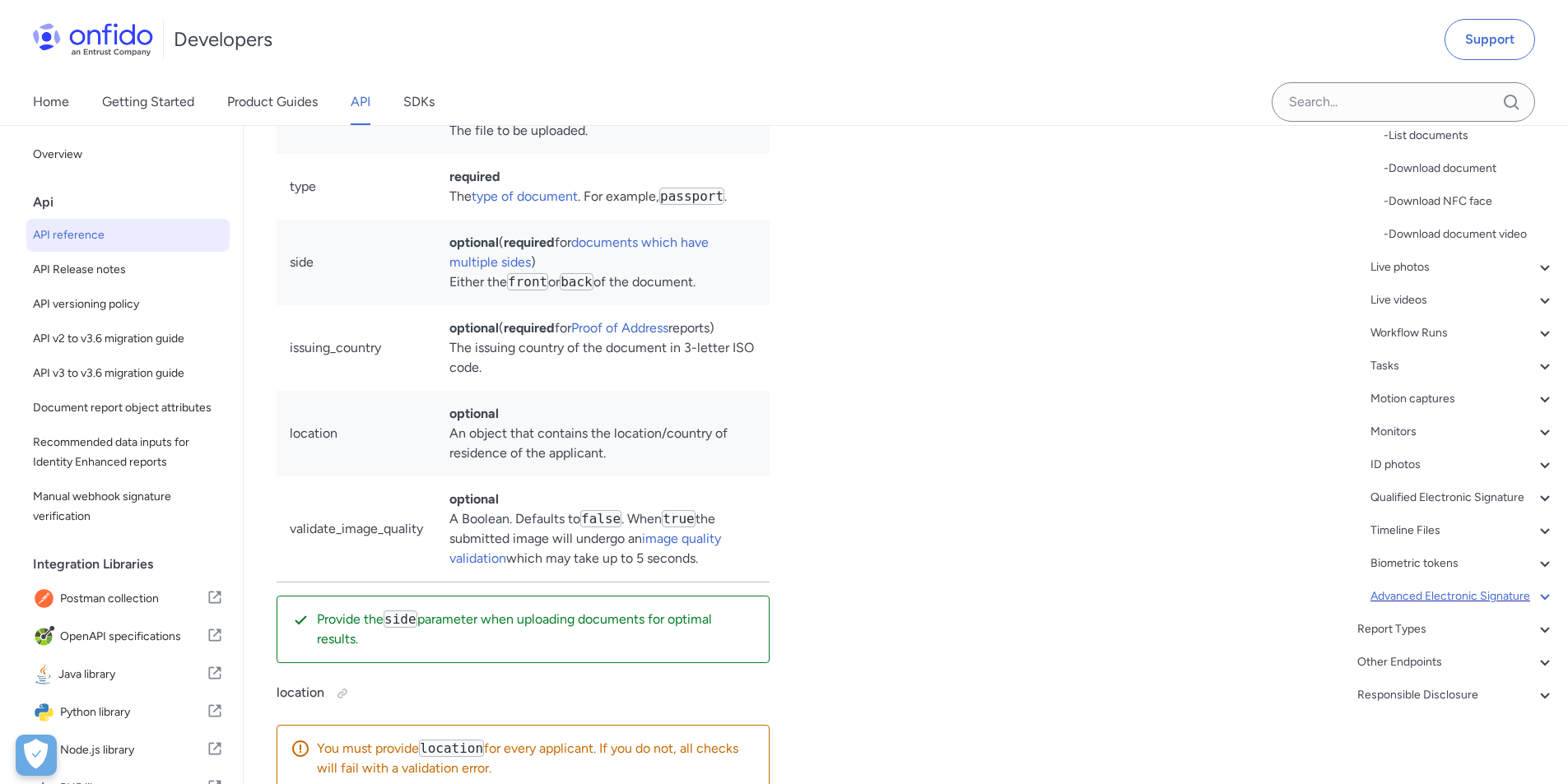
scroll to position [427, 0]
click at [191, 610] on span "Postman collection" at bounding box center [133, 598] width 147 height 23
click at [207, 607] on icon at bounding box center [214, 597] width 16 height 20
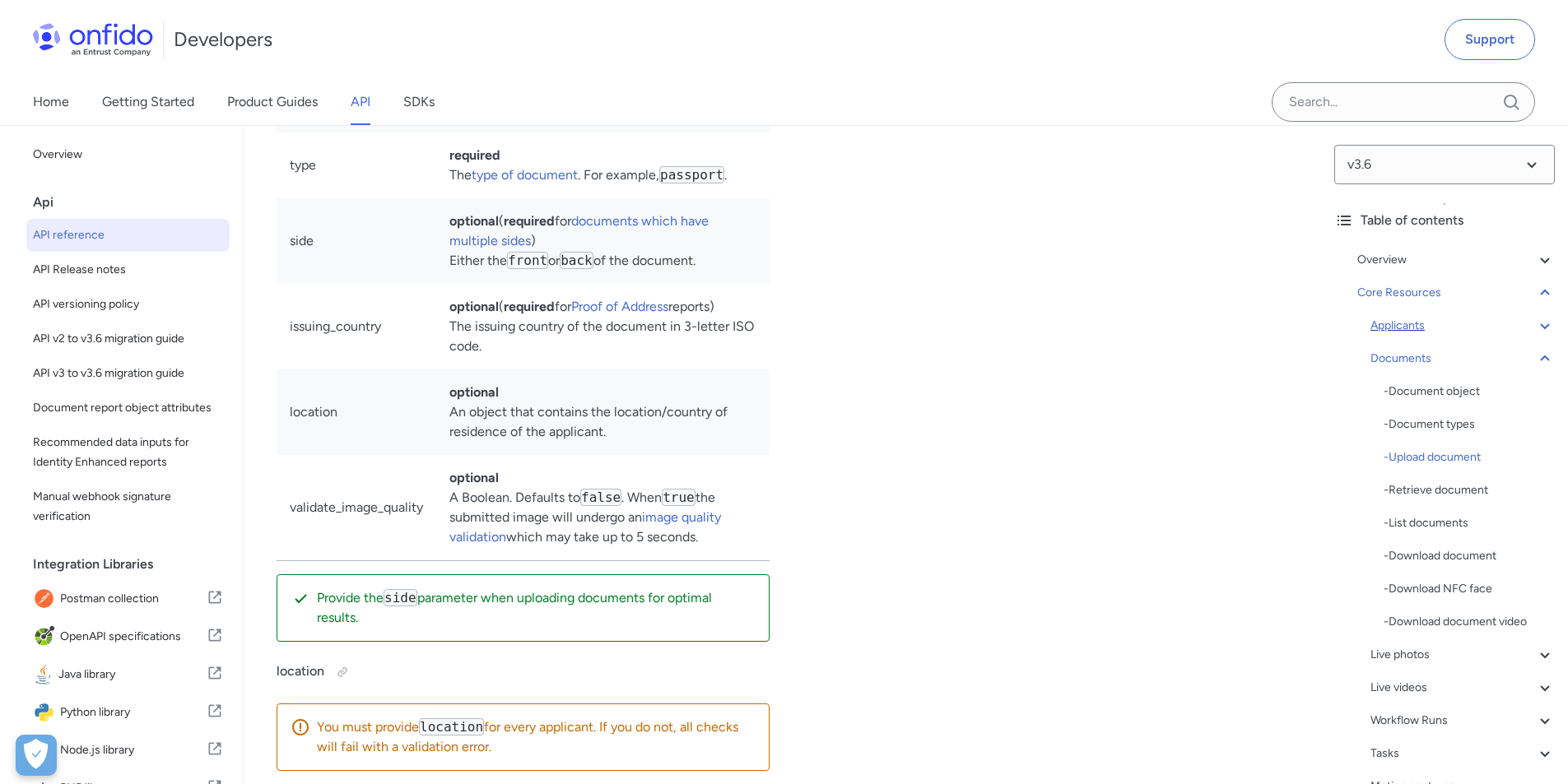
scroll to position [27832, 0]
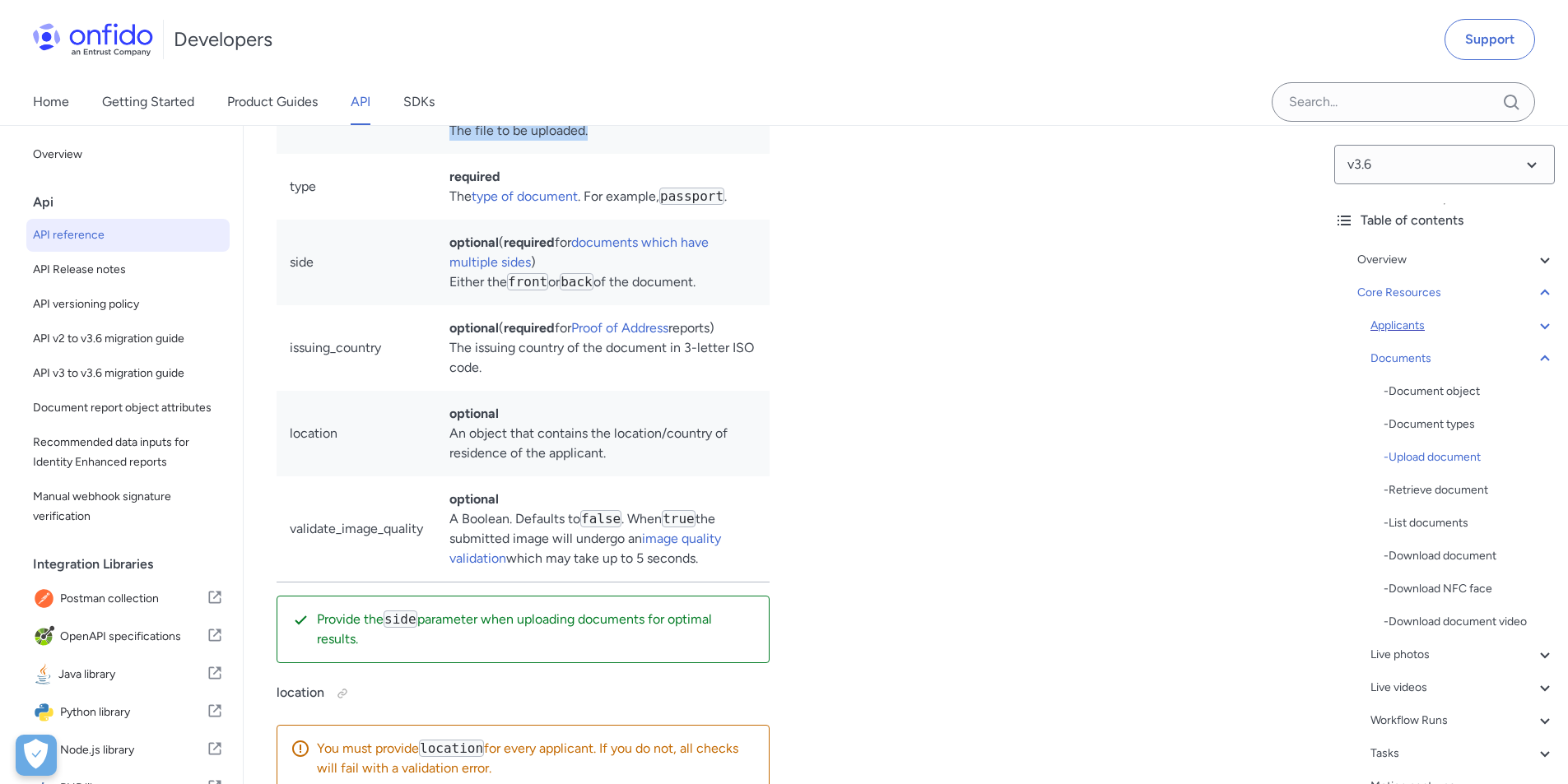
drag, startPoint x: 605, startPoint y: 358, endPoint x: 449, endPoint y: 331, distance: 158.3
click at [449, 154] on td "required The file to be uploaded." at bounding box center [603, 120] width 333 height 66
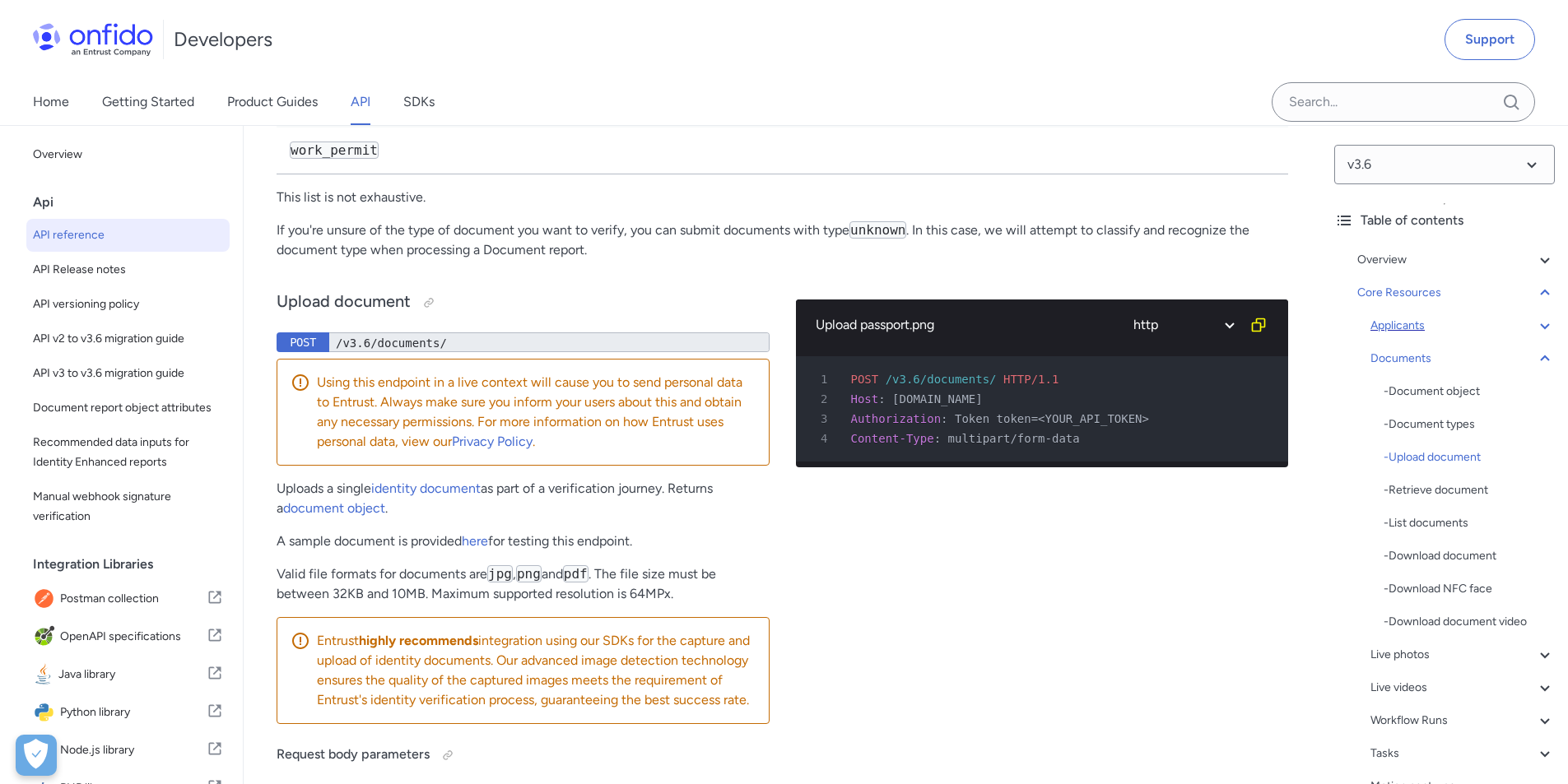
scroll to position [27009, 0]
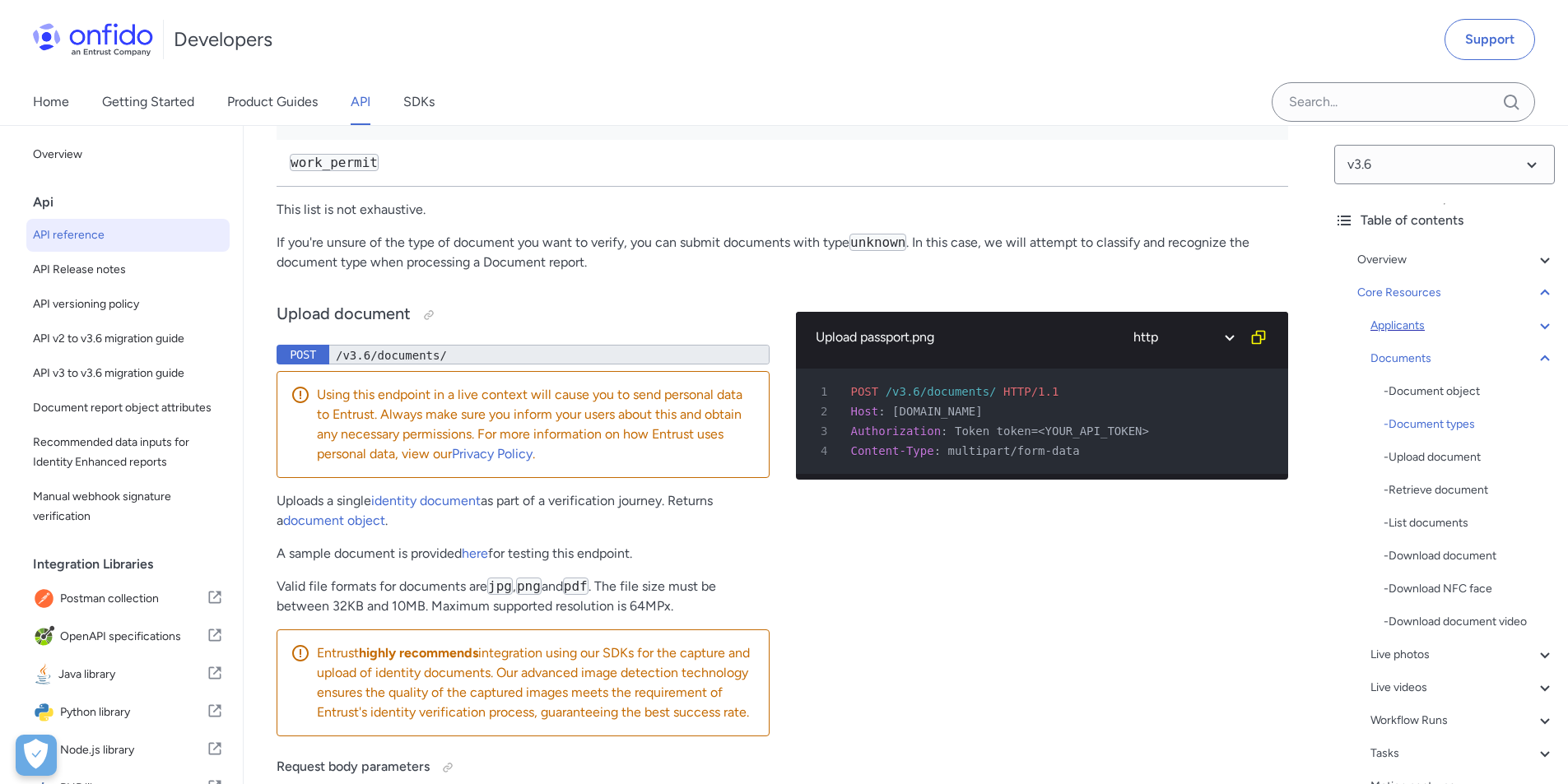
click at [344, 33] on code "driving_licence" at bounding box center [349, 24] width 121 height 17
copy code "driving_licence"
click at [316, 79] on code "passport" at bounding box center [322, 70] width 65 height 17
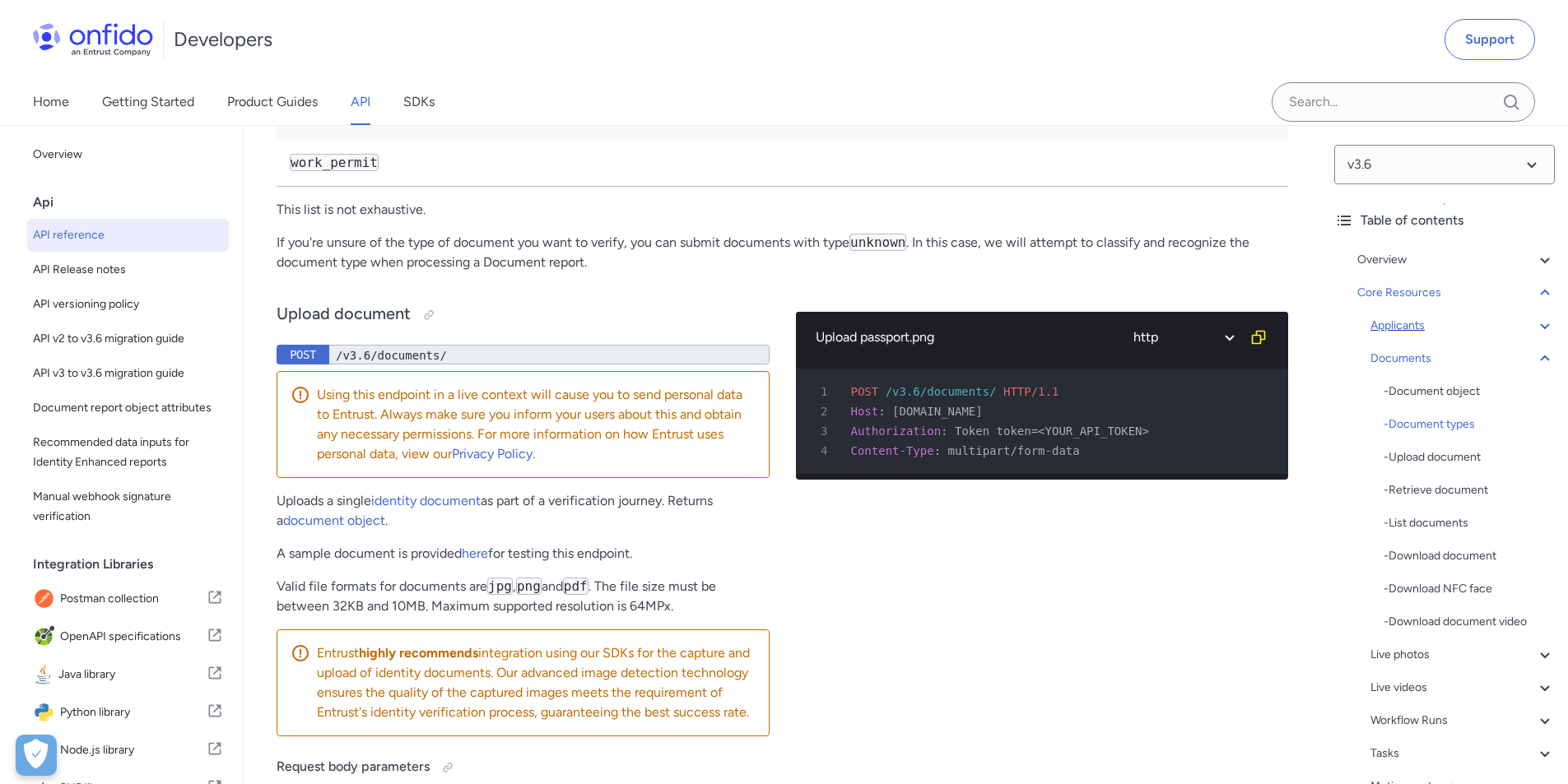
copy code "passport"
click at [356, 33] on code "driving_licence" at bounding box center [349, 24] width 121 height 17
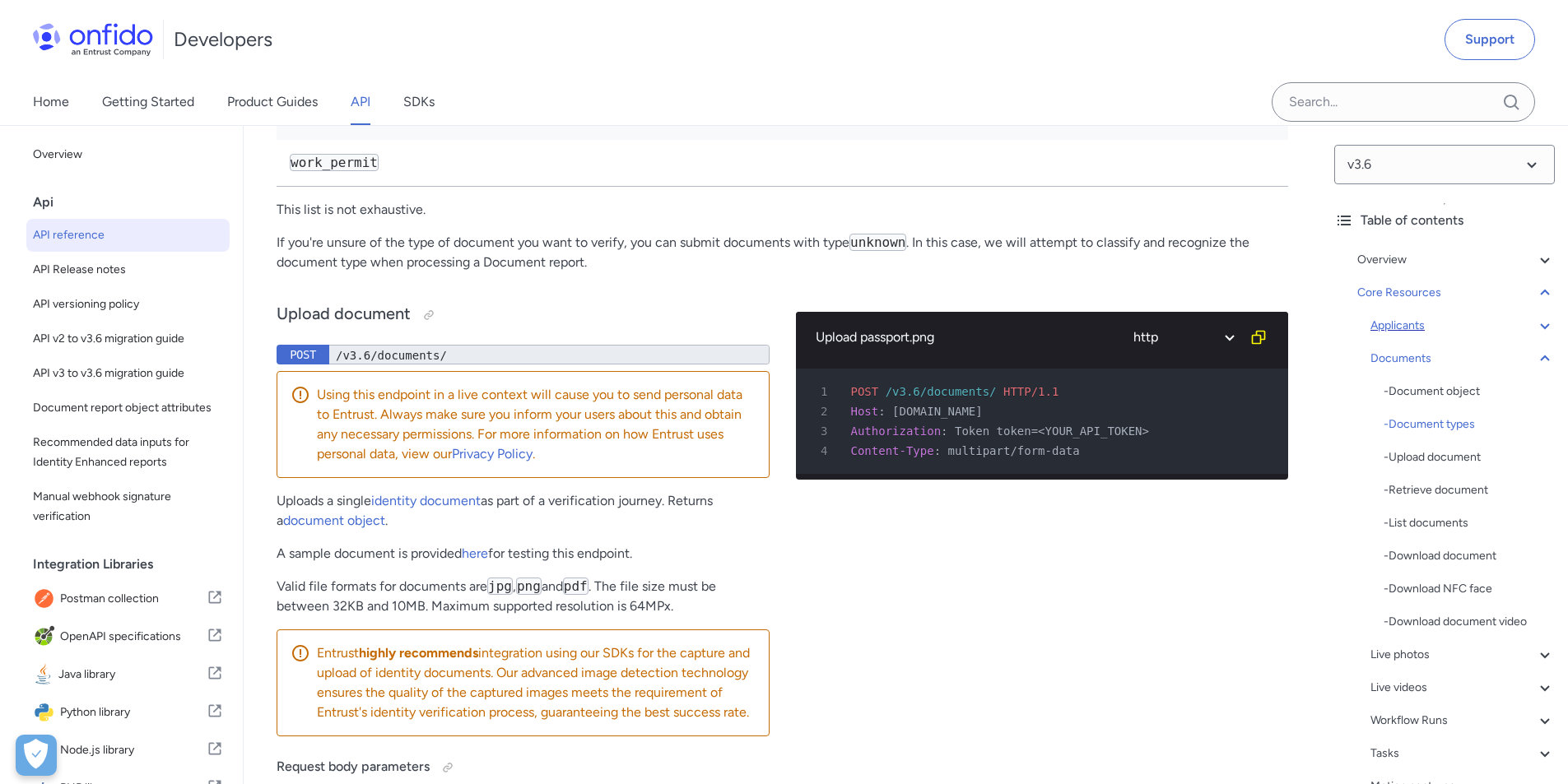
copy code "national_identity_card"
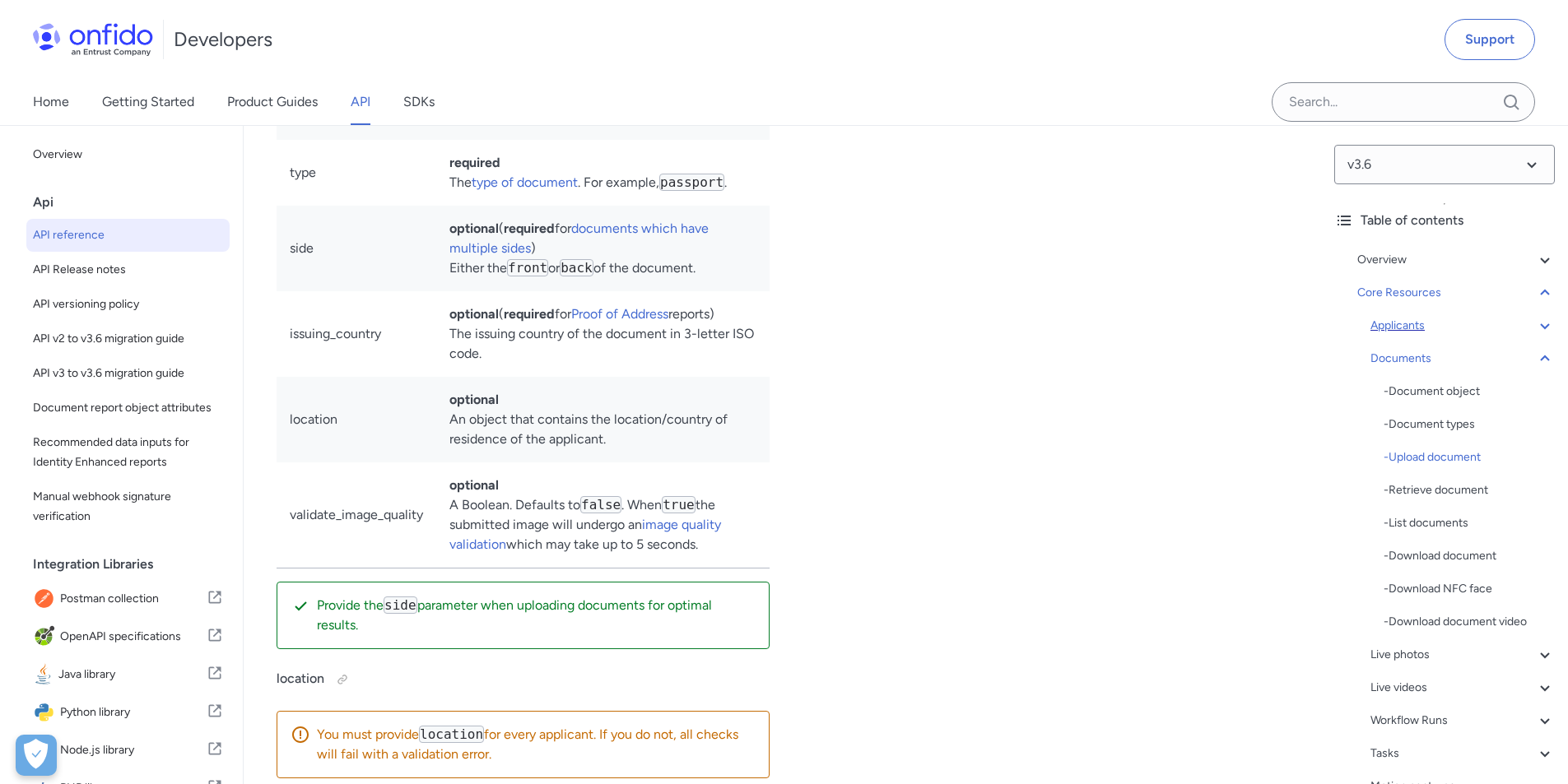
scroll to position [27832, 0]
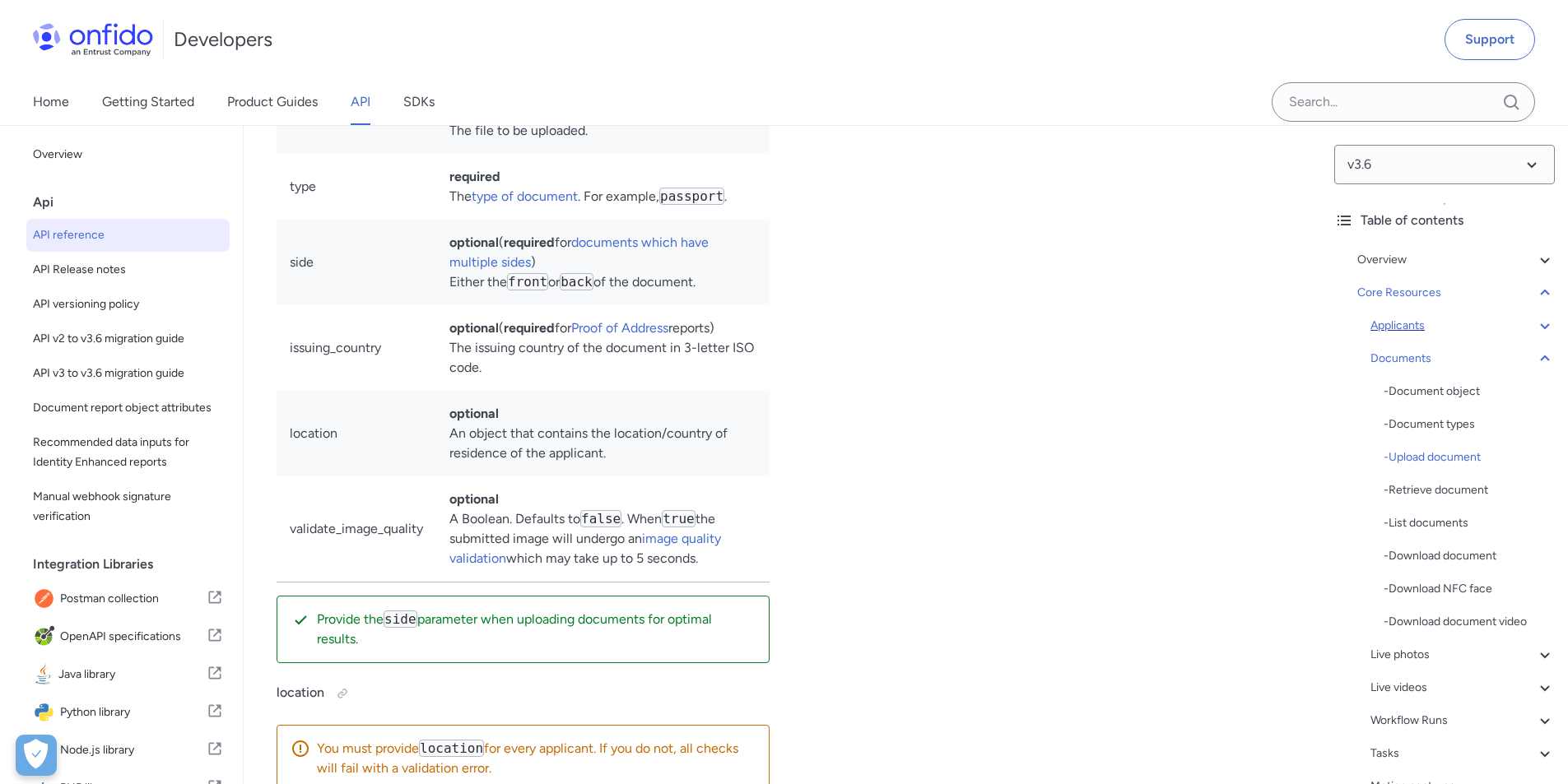
click at [572, 290] on code "back" at bounding box center [576, 282] width 33 height 17
click at [660, 270] on link "documents which have multiple sides" at bounding box center [579, 251] width 259 height 35
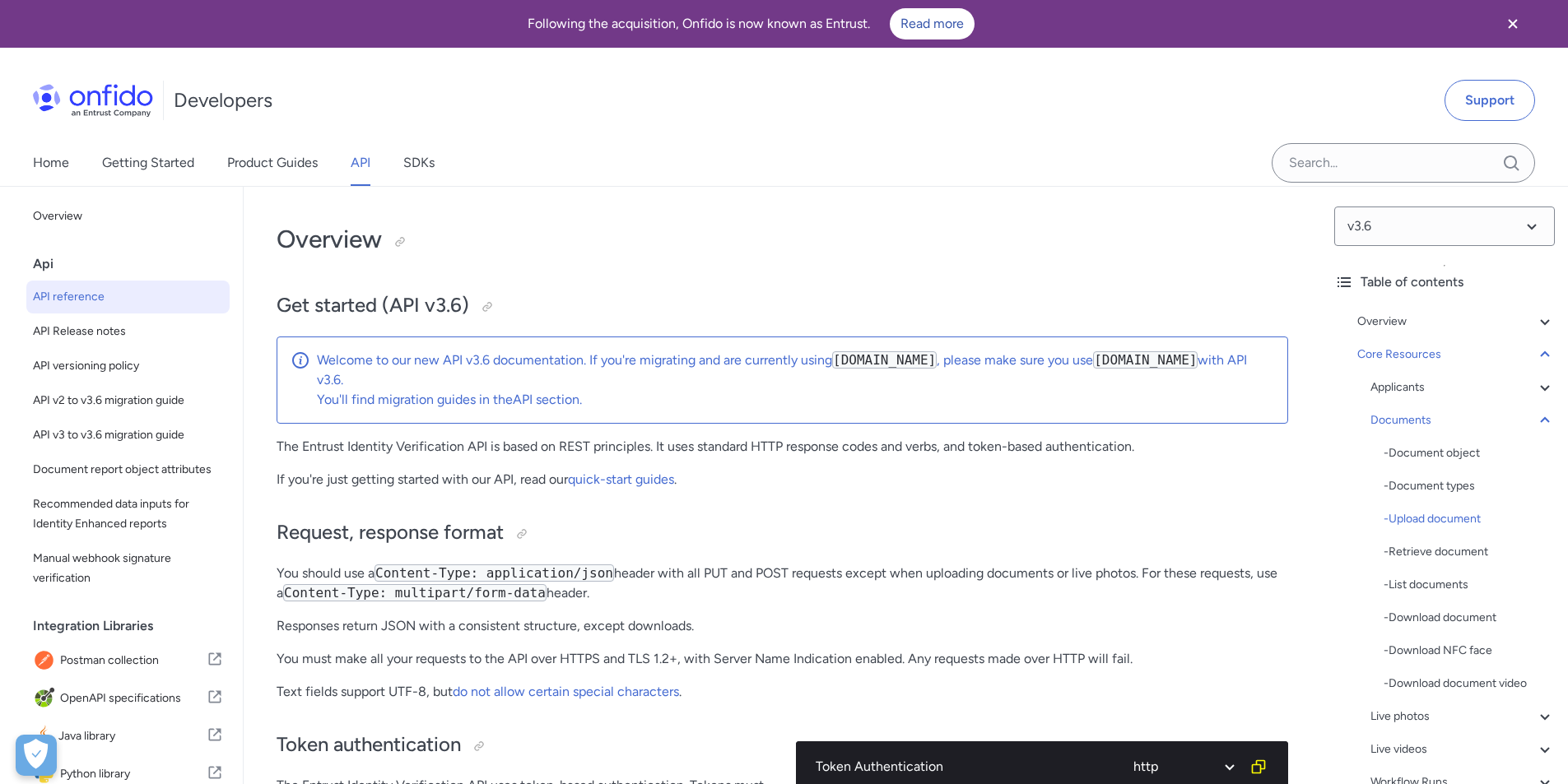
select select "language selector"
select select "ruby"
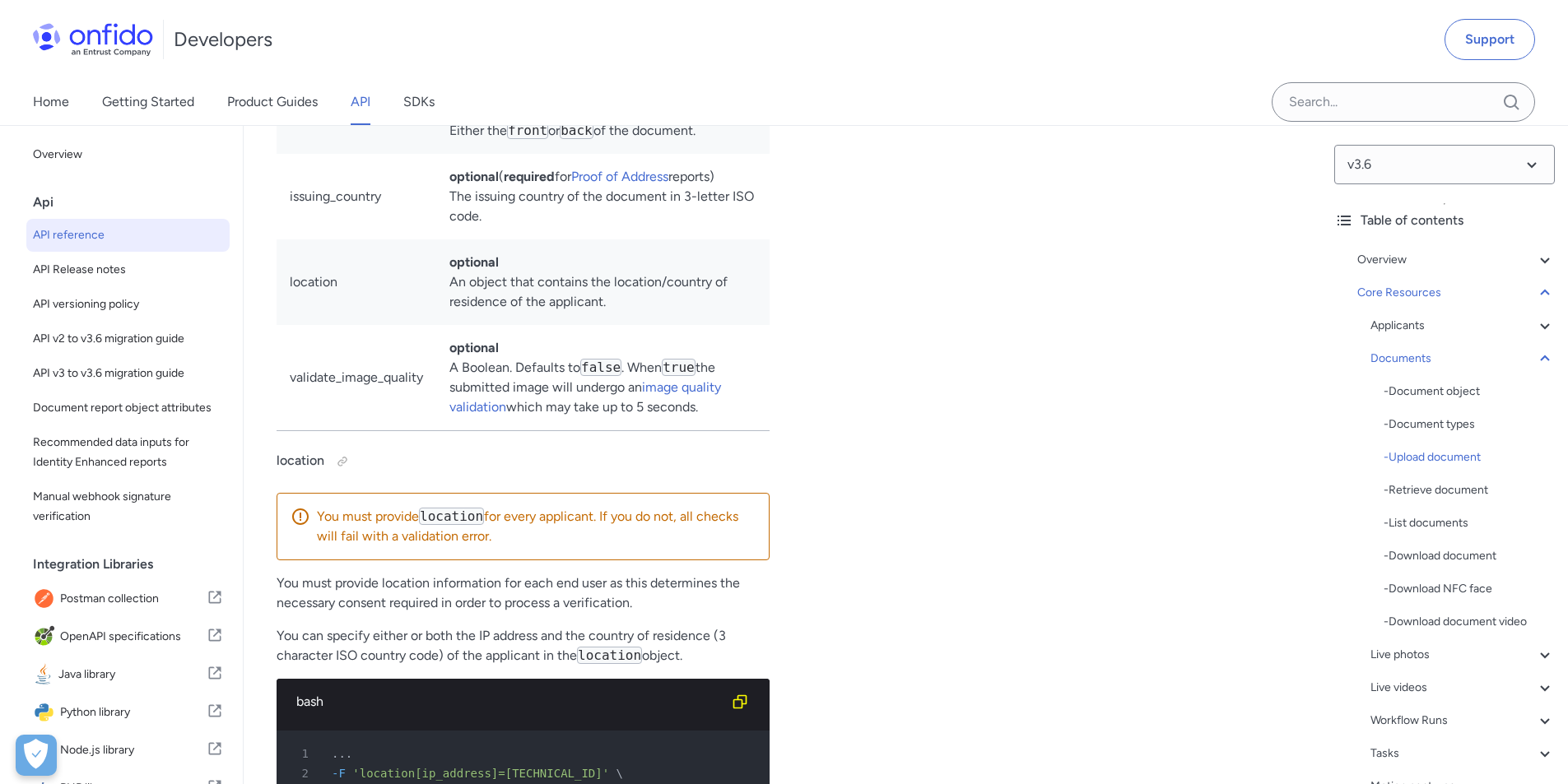
click at [909, 265] on div "Upload passport.png ruby python php javascript java http bash 1 POST /v3.6/docu…" at bounding box center [1042, 500] width 493 height 2221
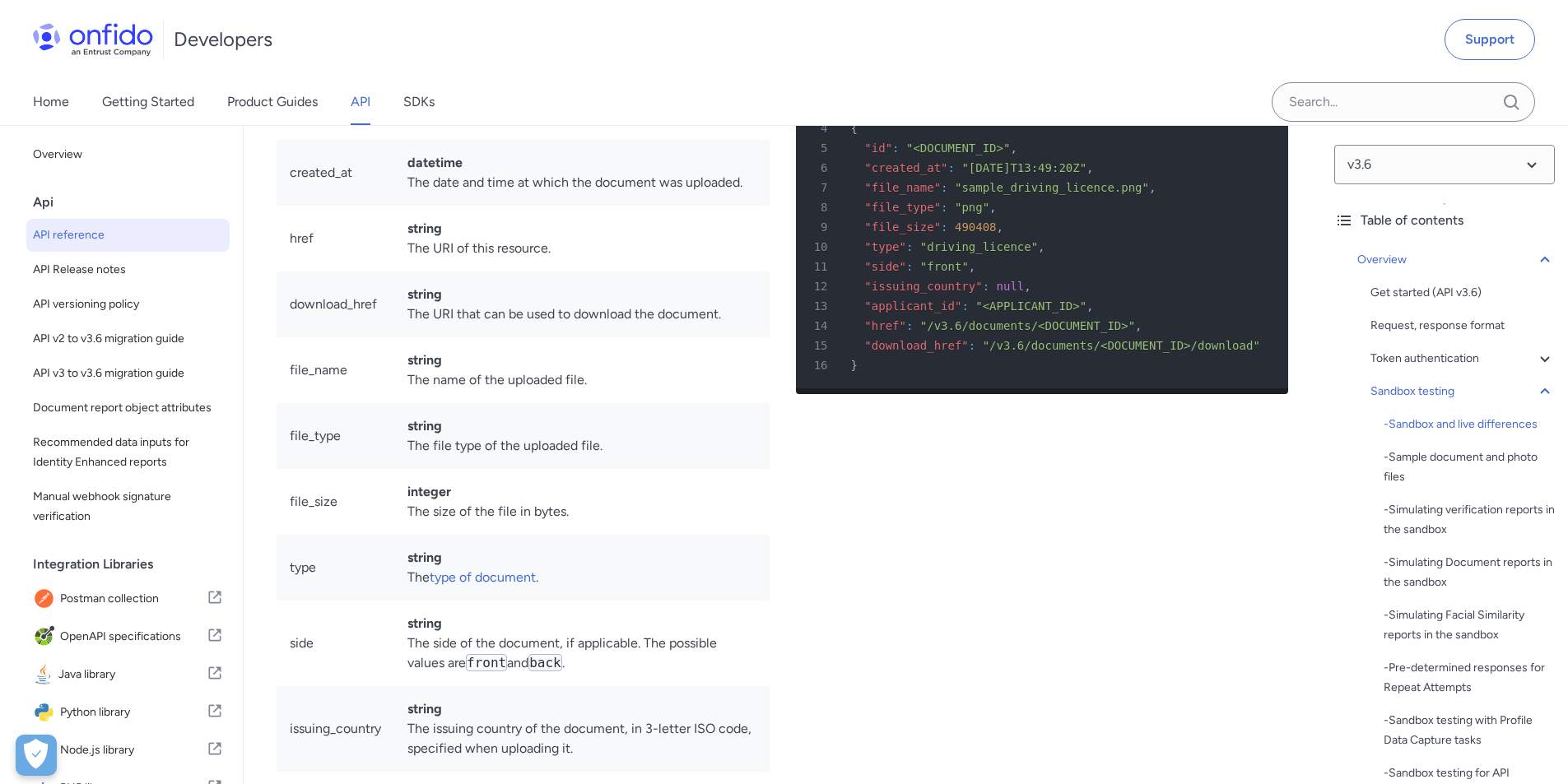
scroll to position [2832, 0]
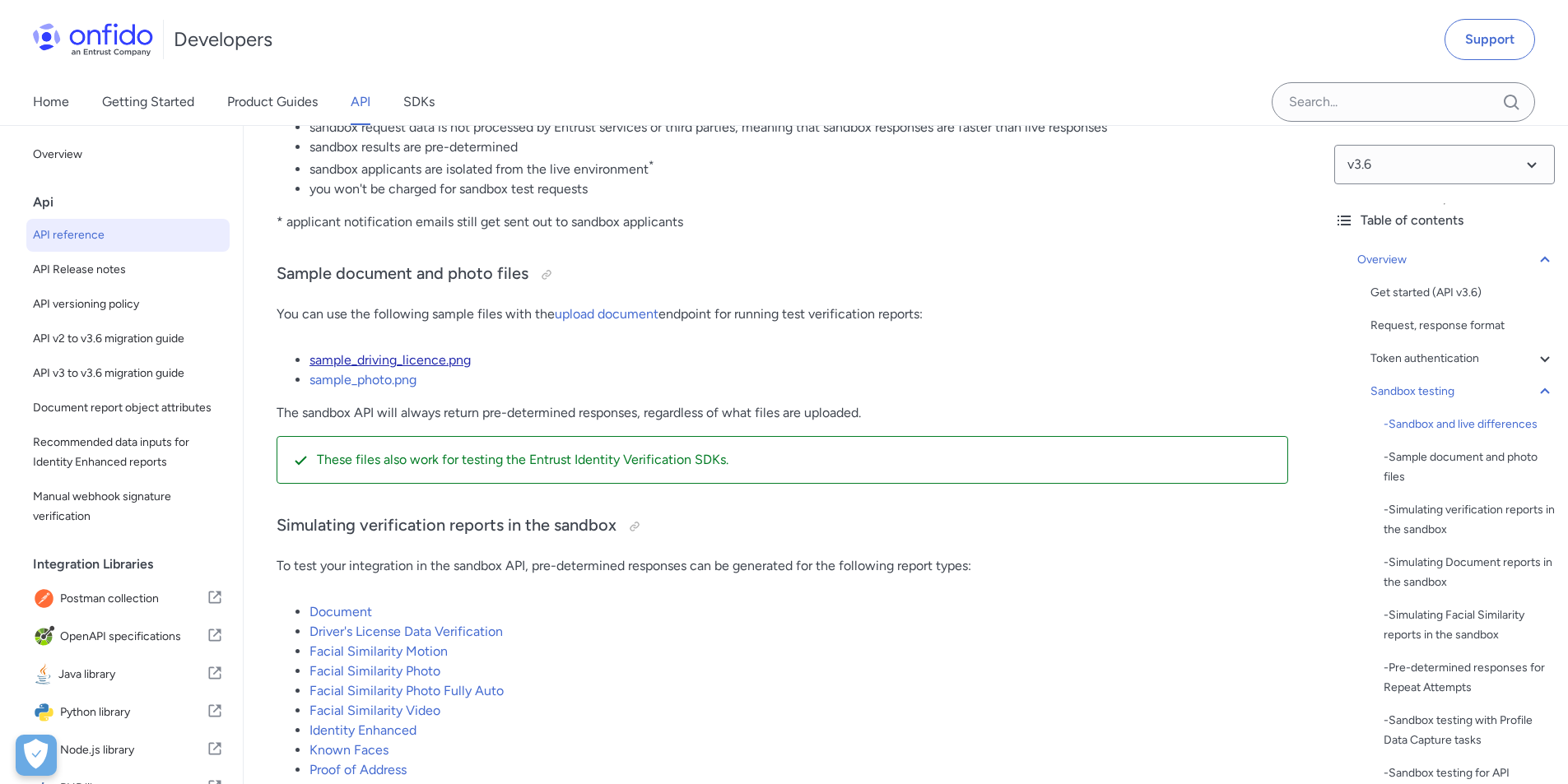
click at [432, 367] on link "sample_driving_licence.png" at bounding box center [389, 360] width 161 height 15
